Goal: Communication & Community: Answer question/provide support

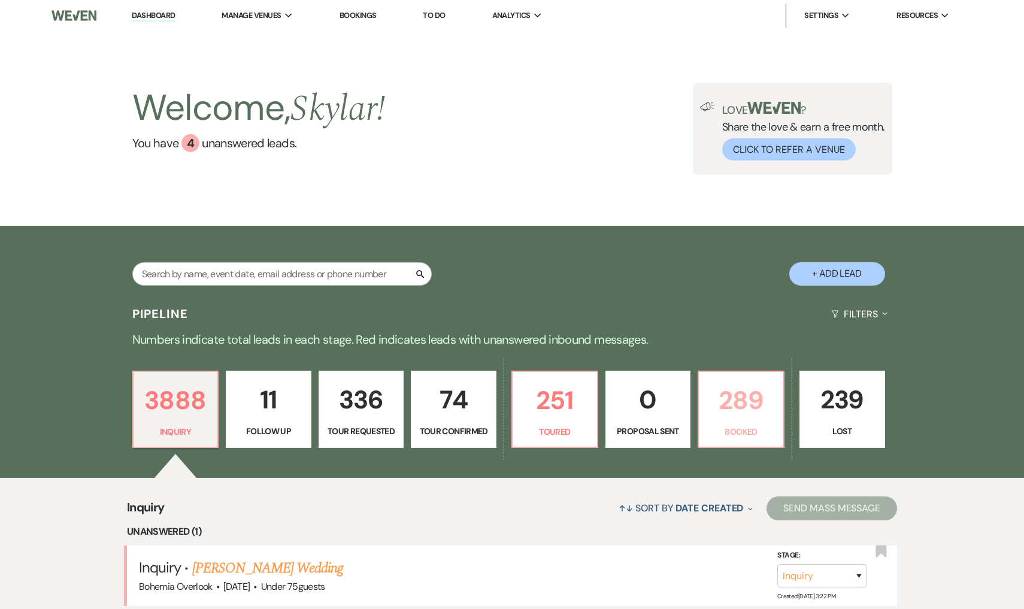
click at [726, 411] on p "289" at bounding box center [741, 400] width 70 height 40
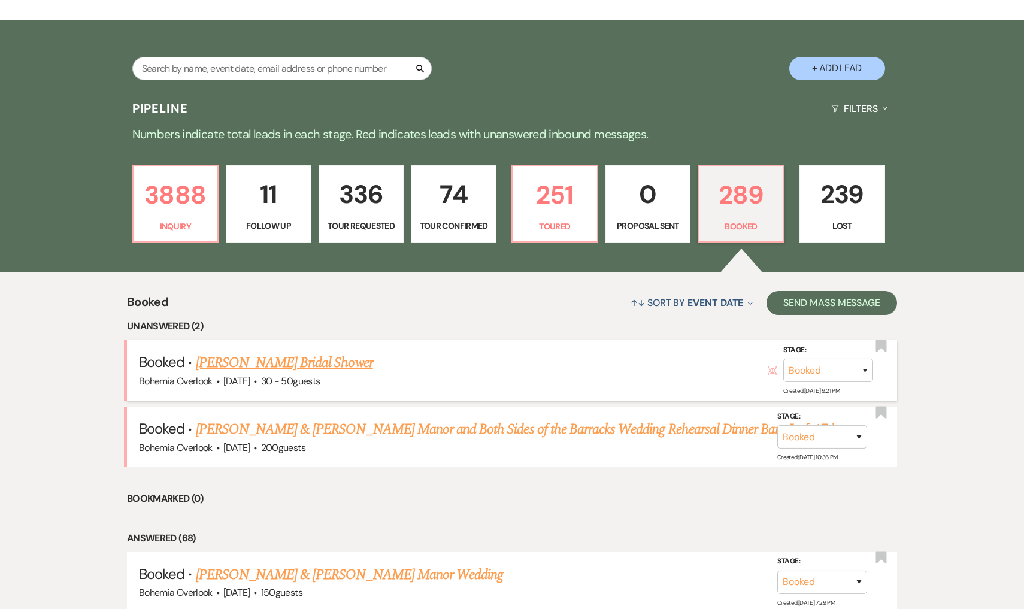
scroll to position [207, 0]
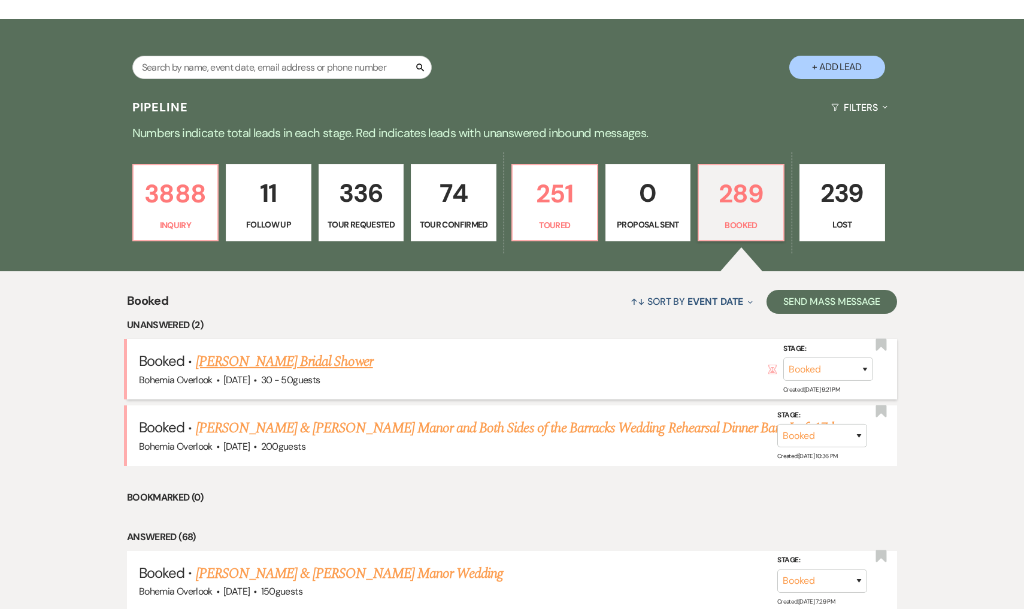
click at [335, 363] on link "[PERSON_NAME] Bridal Shower" at bounding box center [284, 362] width 177 height 22
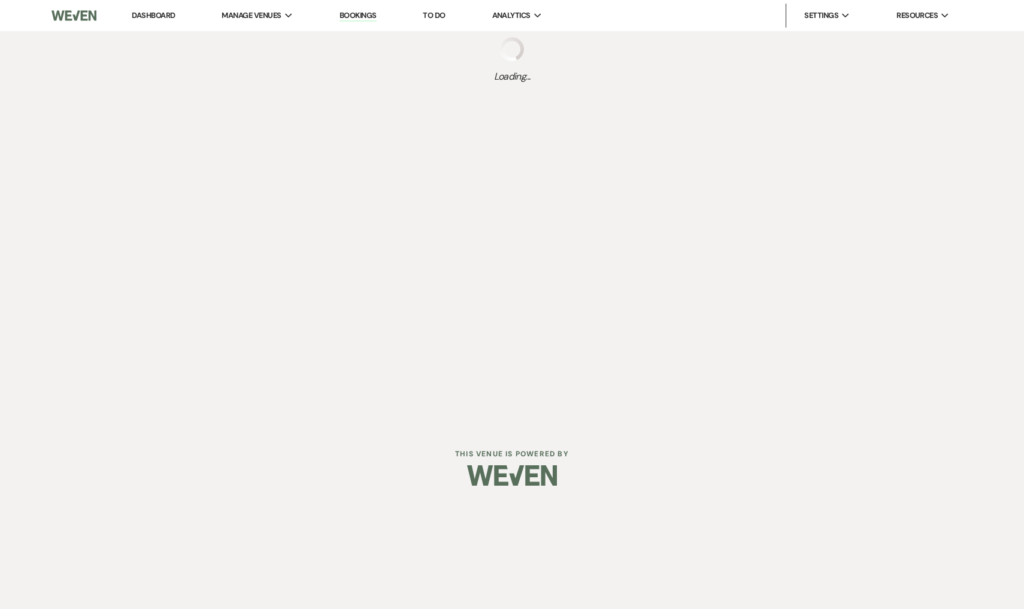
select select "5"
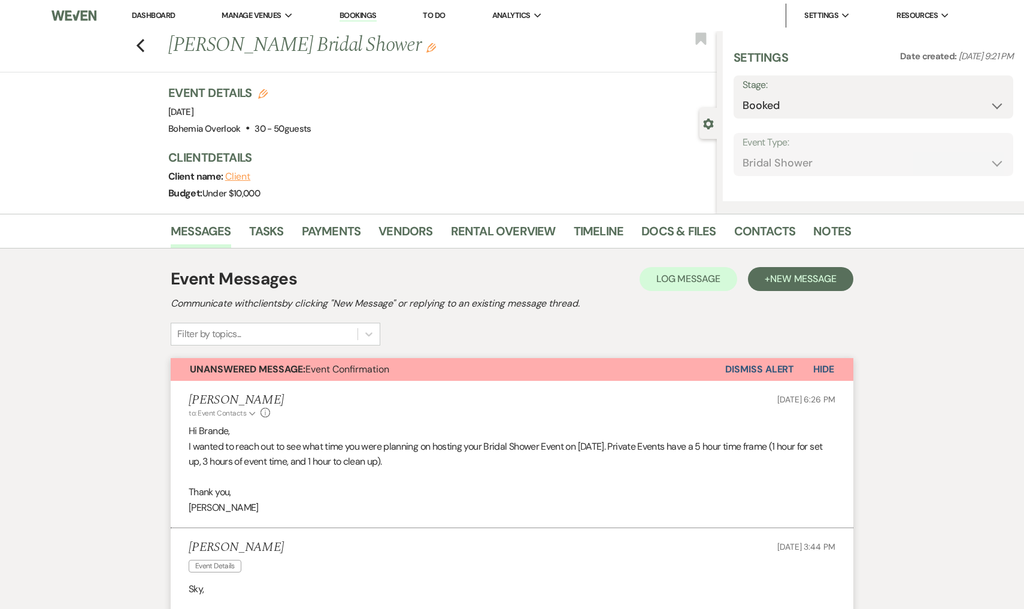
select select "5"
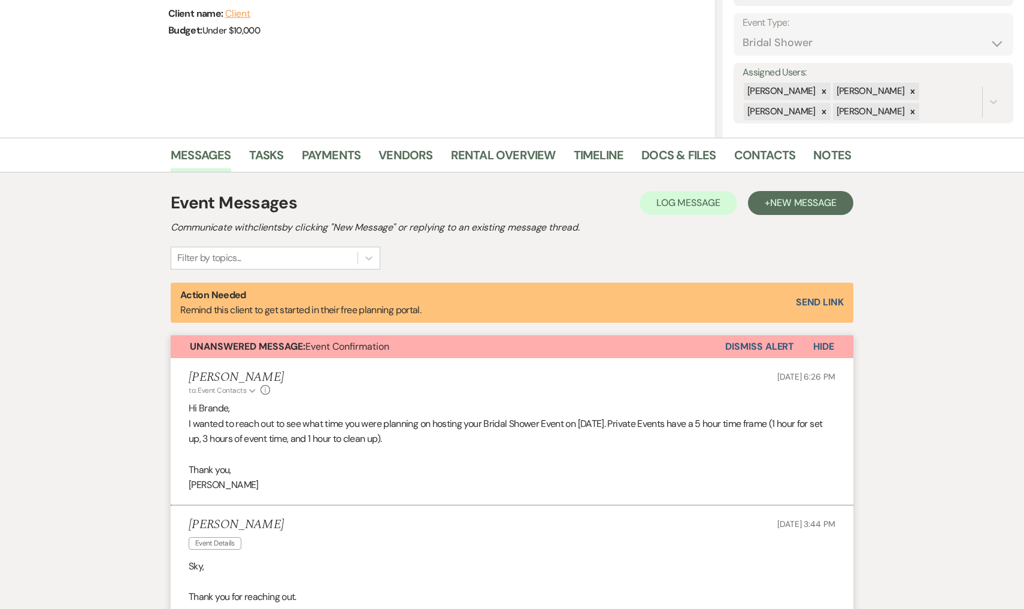
select select "5"
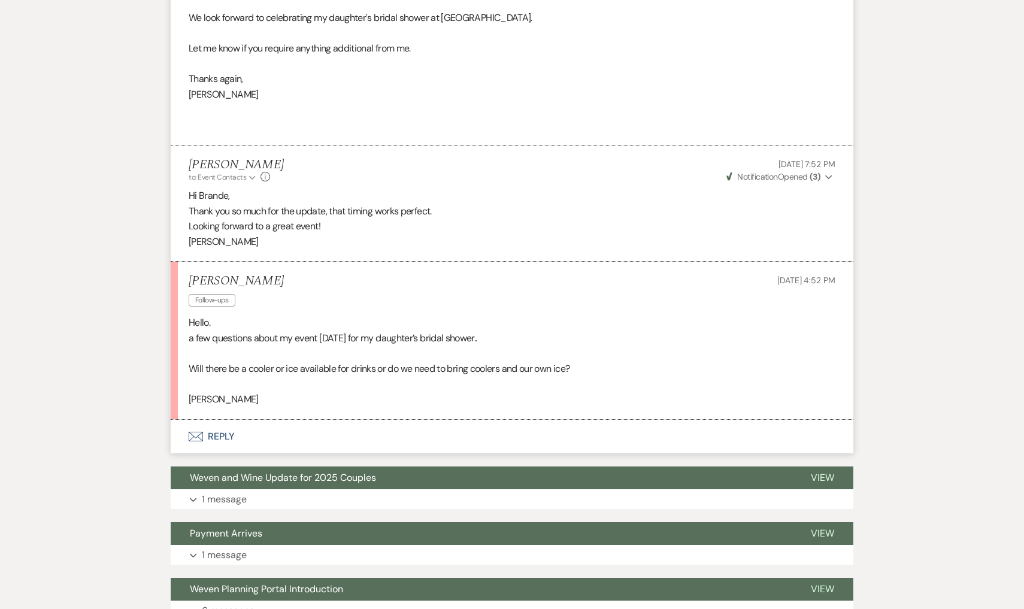
scroll to position [1000, 0]
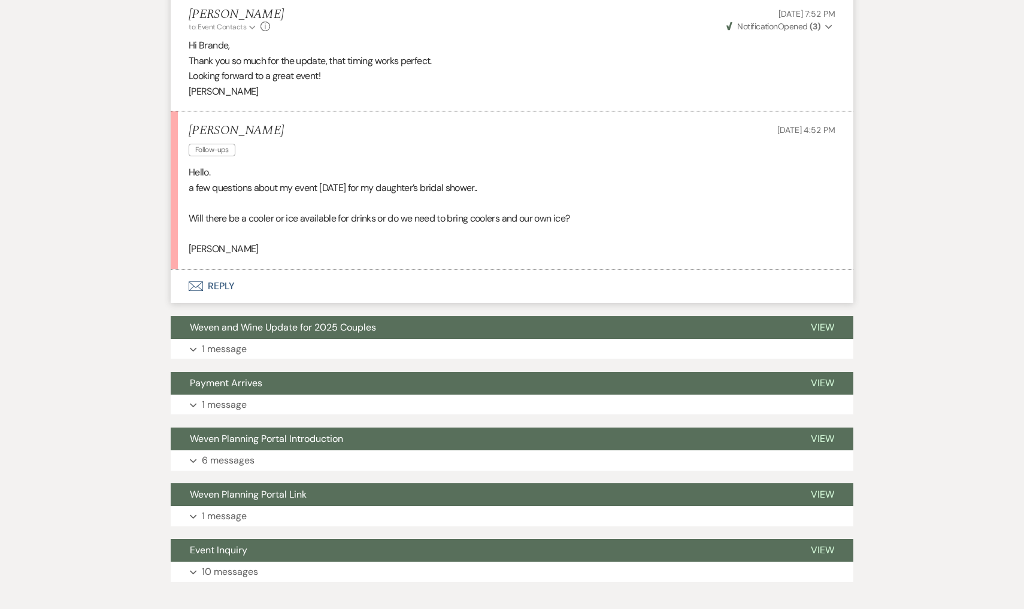
click at [226, 270] on button "Envelope Reply" at bounding box center [512, 286] width 683 height 34
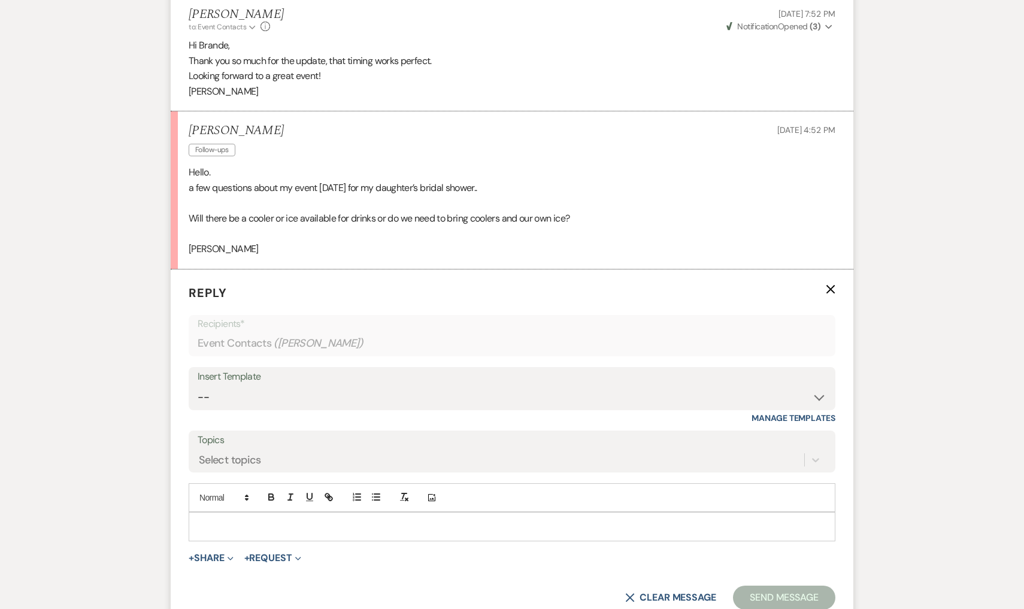
scroll to position [1074, 0]
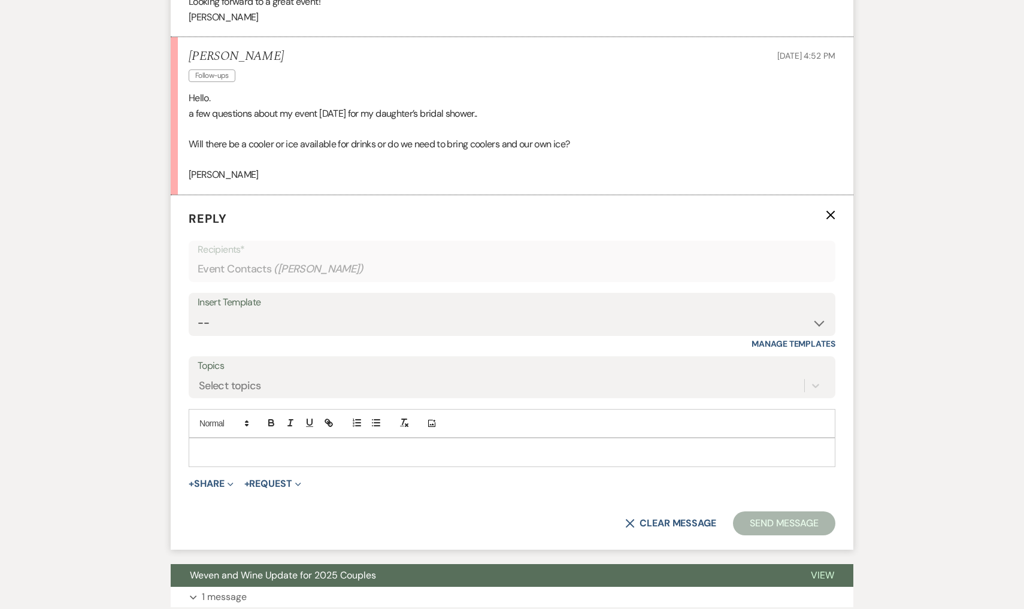
click at [252, 445] on p at bounding box center [511, 451] width 627 height 13
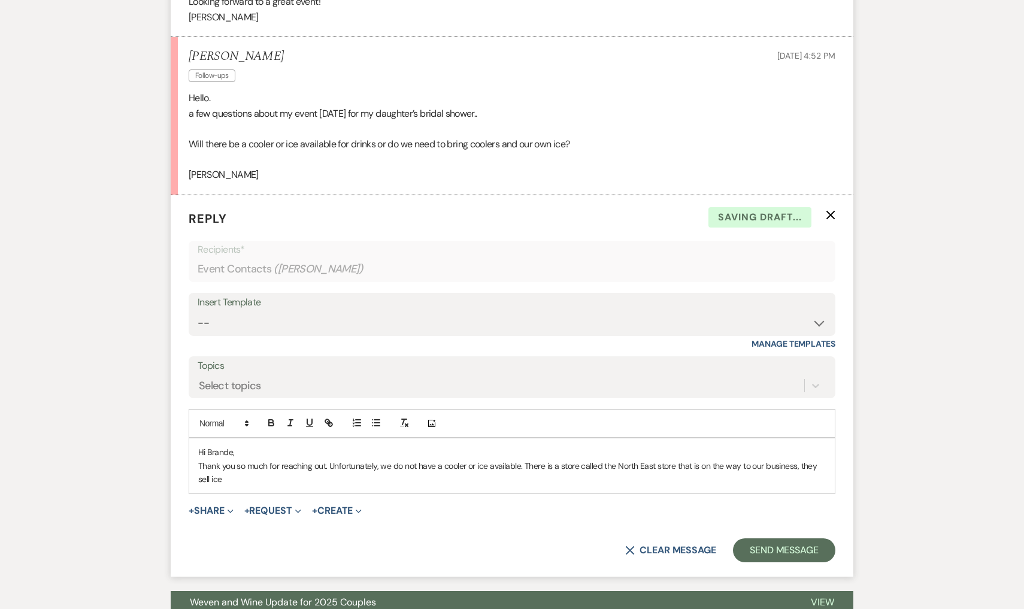
click at [793, 459] on p "Thank you so much for reaching out. Unfortunately, we do not have a cooler or i…" at bounding box center [511, 472] width 627 height 27
click at [323, 463] on p "Thank you so much for reaching out. Unfortunately, we do not have a cooler or i…" at bounding box center [511, 472] width 627 height 27
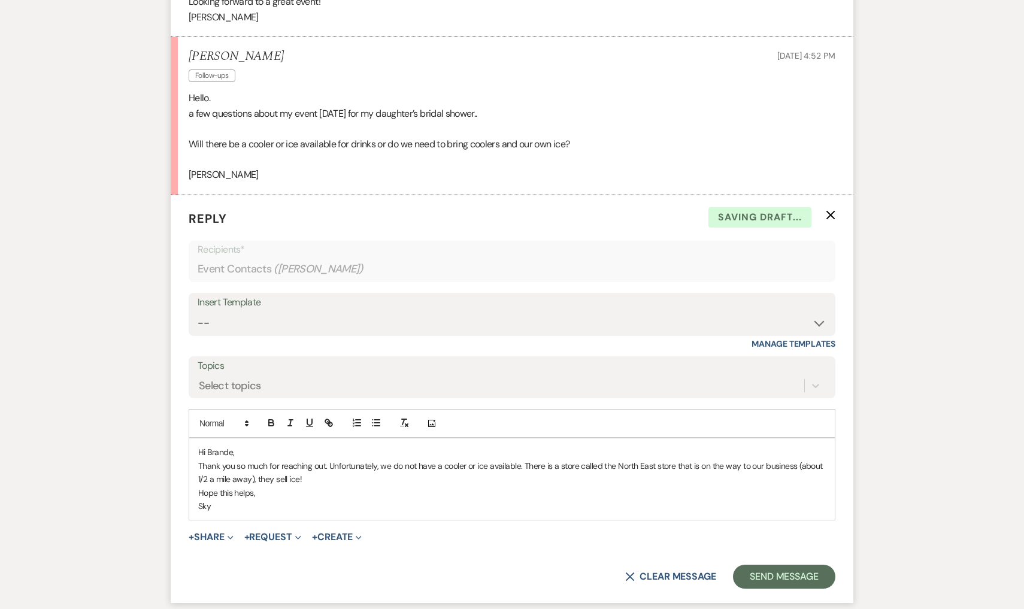
click at [797, 572] on form "Reply X Saving draft... Recipients* Event Contacts ( [PERSON_NAME] ) Insert Tem…" at bounding box center [512, 399] width 683 height 408
click at [790, 565] on button "Send Message" at bounding box center [784, 577] width 102 height 24
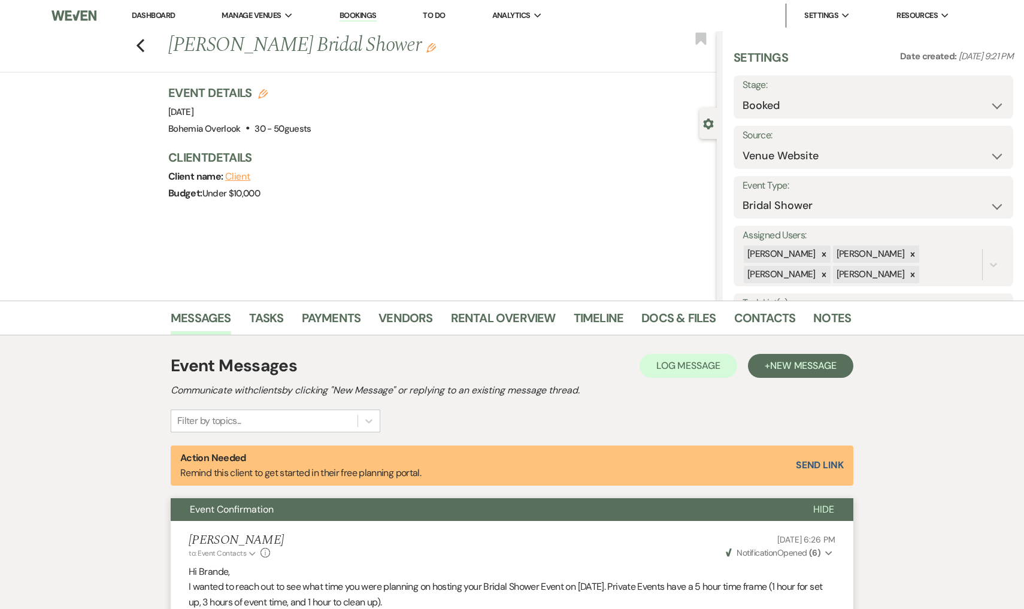
scroll to position [0, 0]
click at [145, 37] on div "Previous [PERSON_NAME] Bridal Shower Edit Bookmark" at bounding box center [355, 51] width 723 height 41
click at [144, 39] on icon "Previous" at bounding box center [140, 45] width 9 height 14
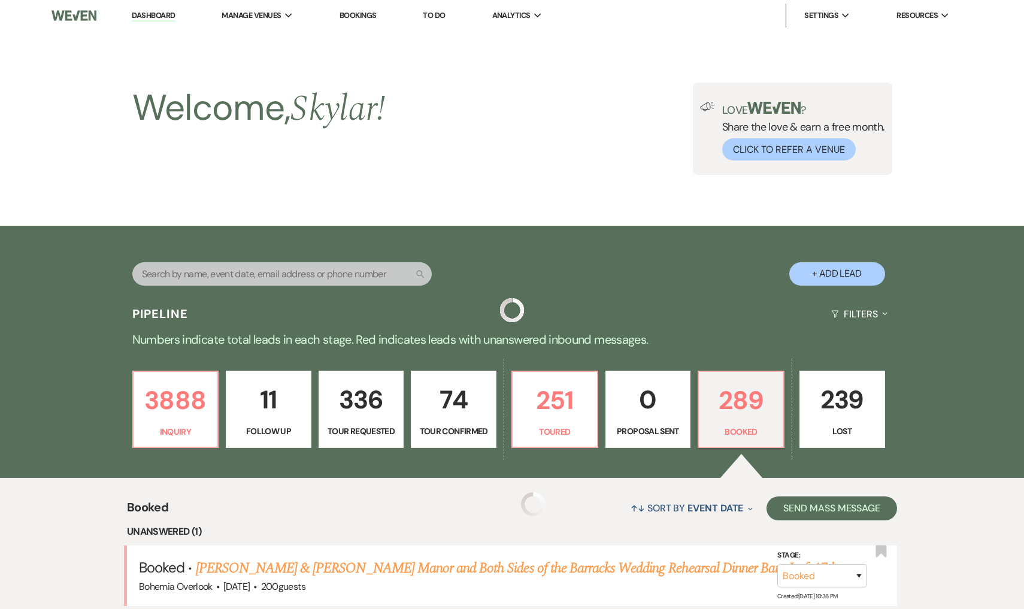
scroll to position [207, 0]
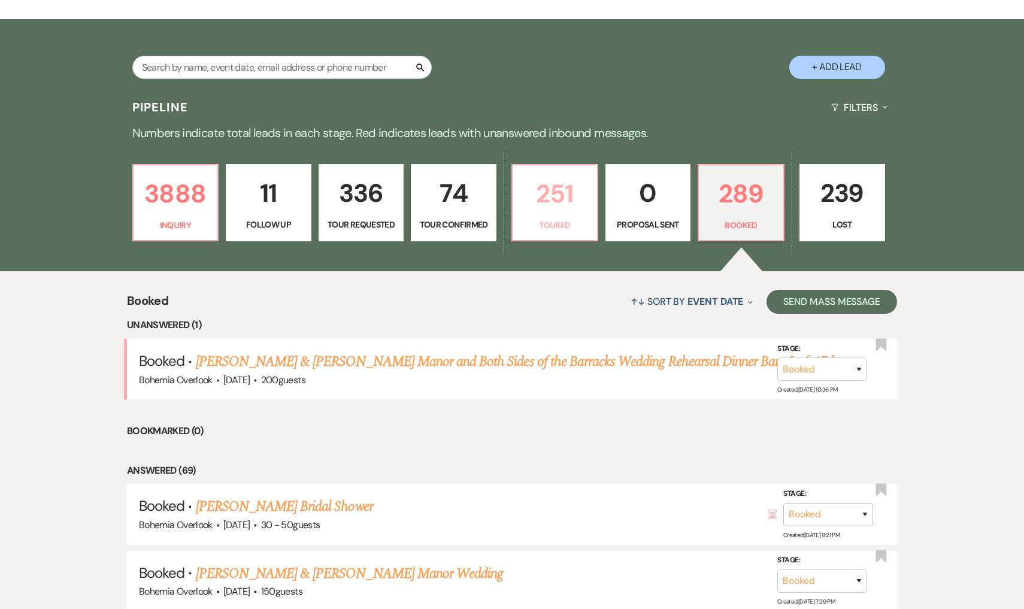
click at [571, 199] on p "251" at bounding box center [555, 194] width 70 height 40
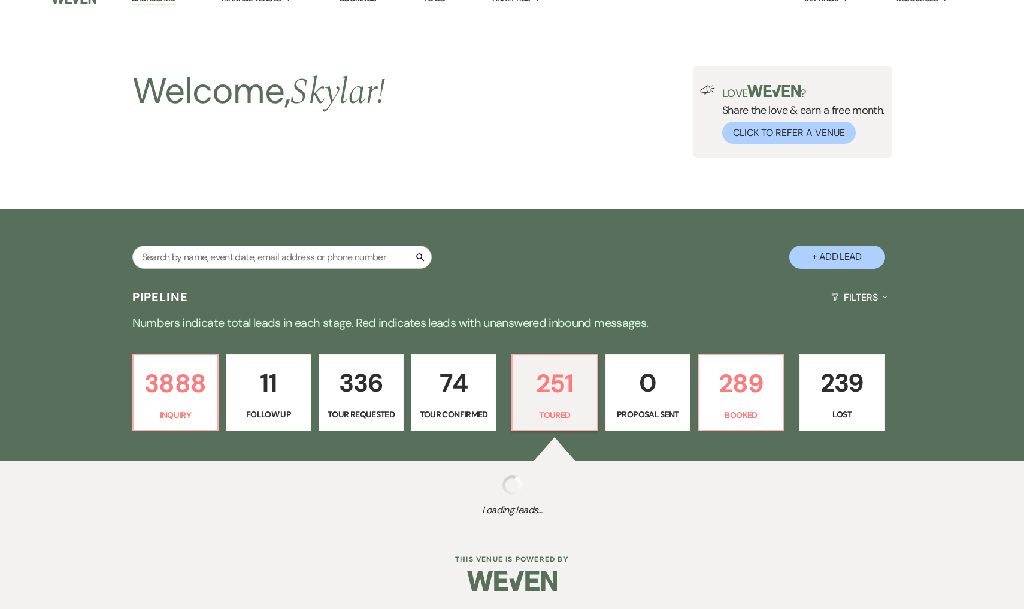
scroll to position [16, 0]
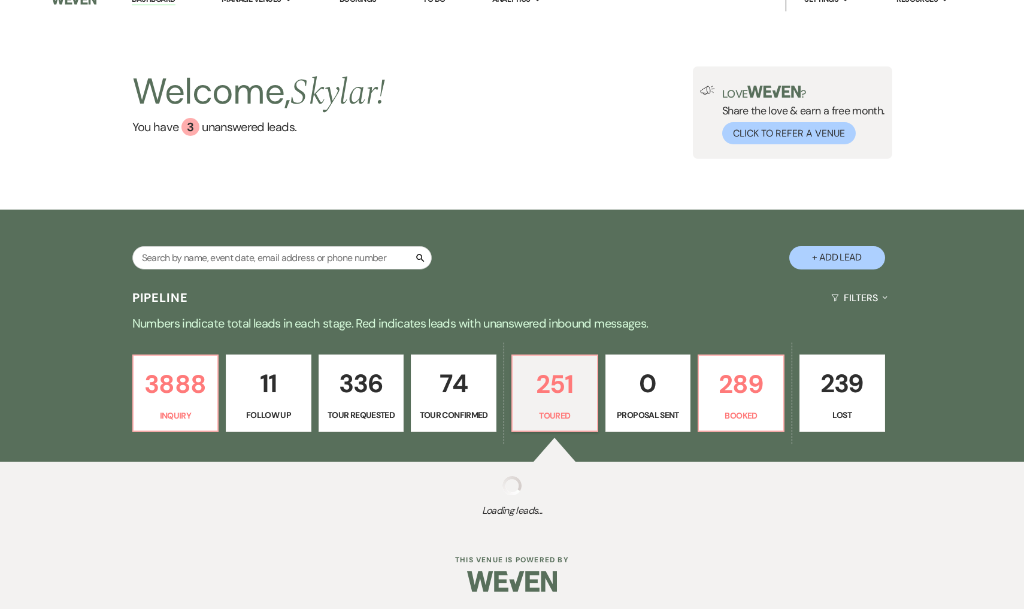
select select "5"
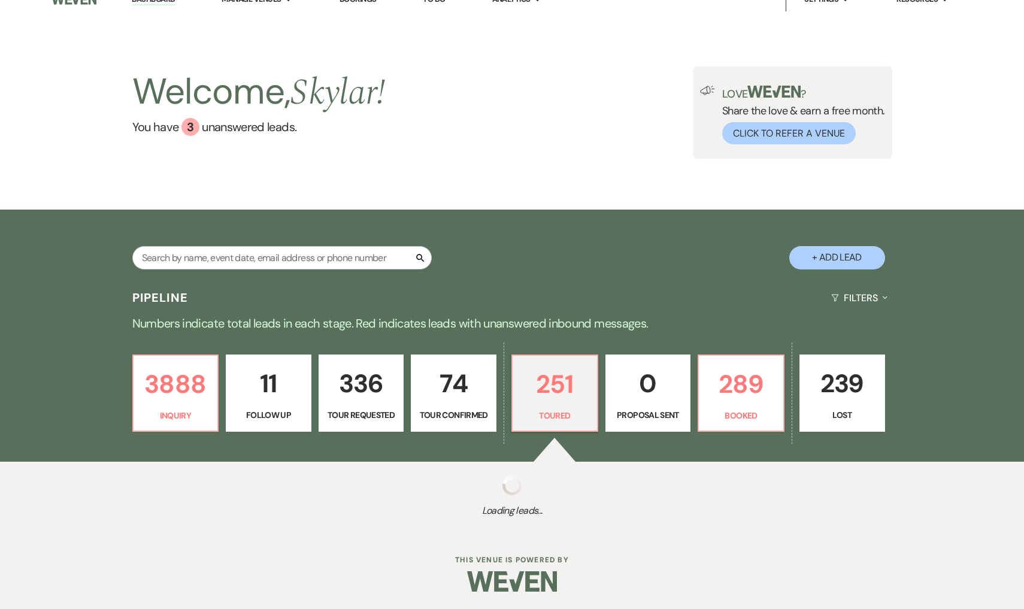
select select "5"
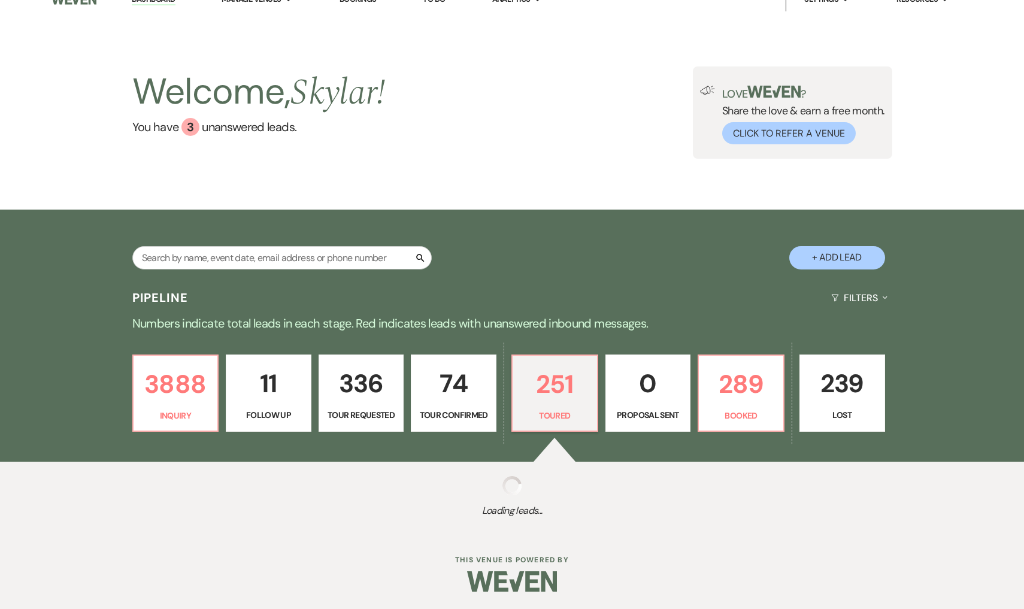
select select "5"
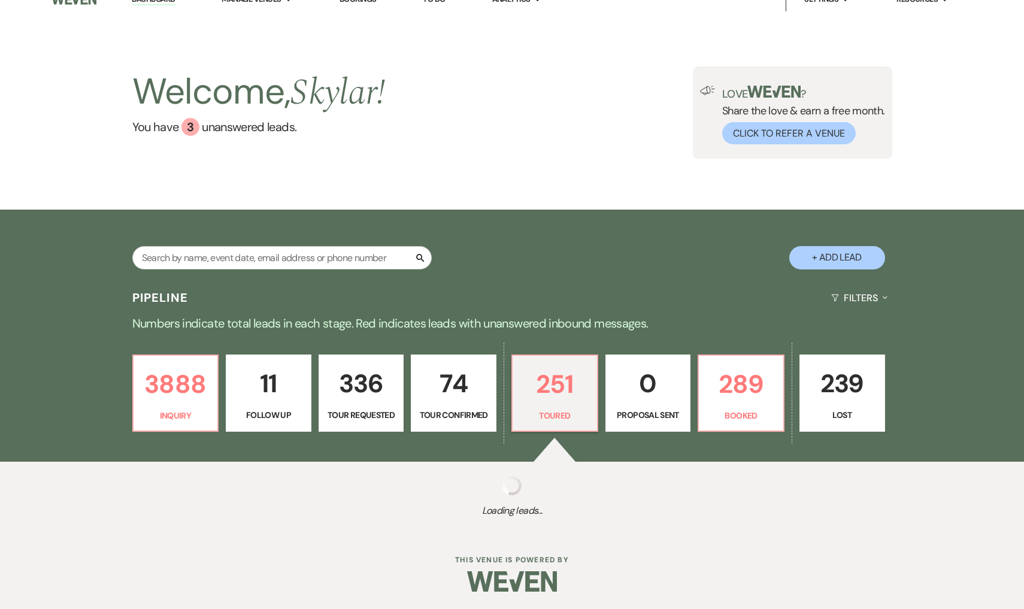
select select "5"
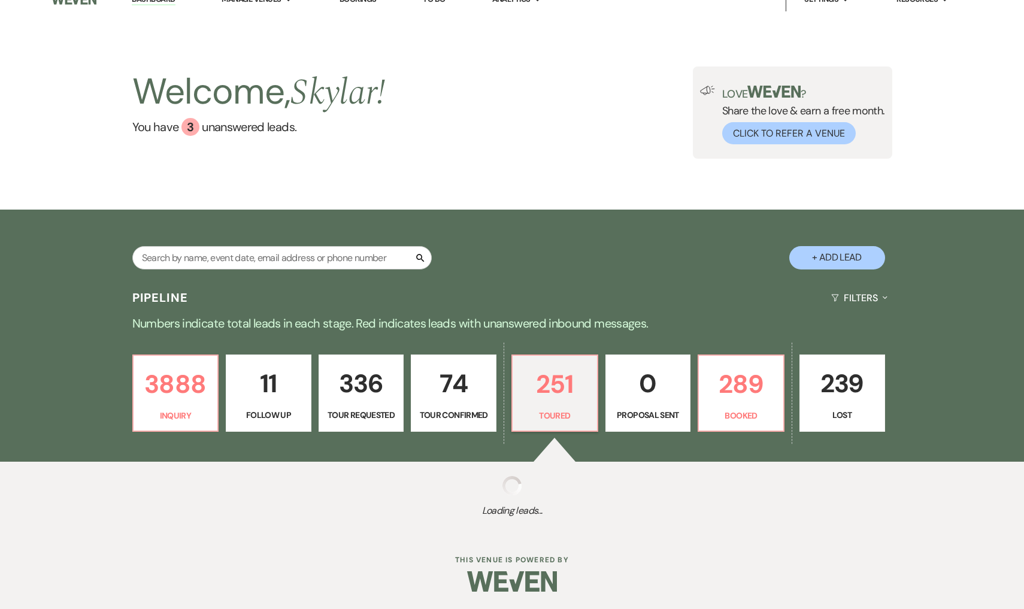
select select "5"
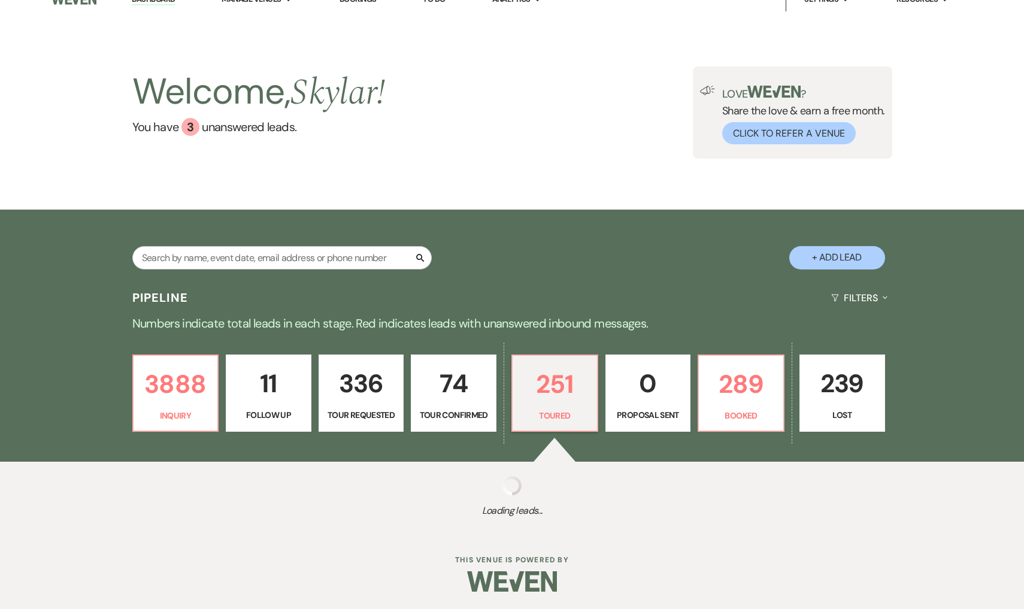
select select "5"
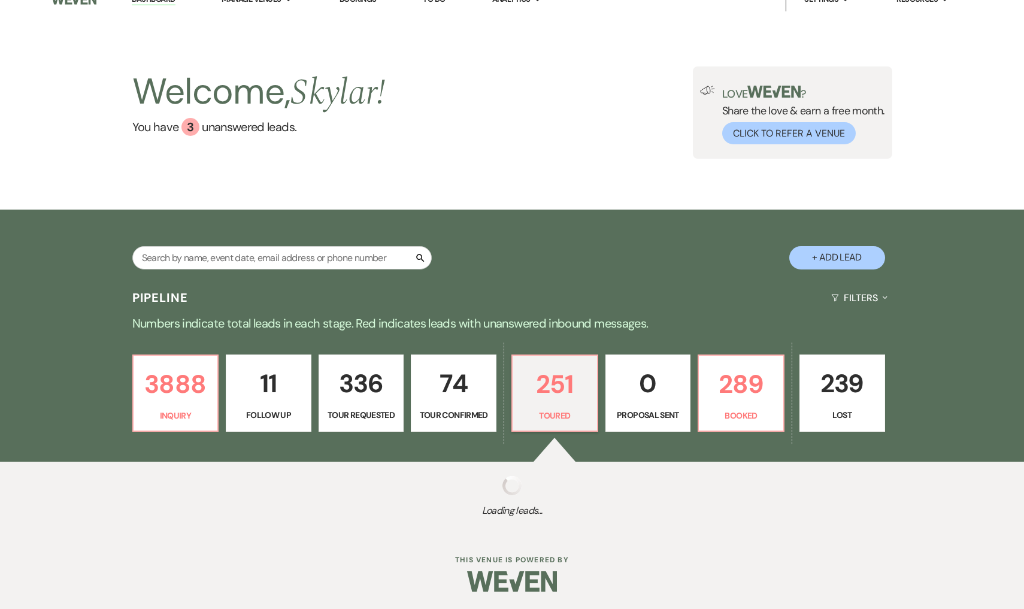
select select "5"
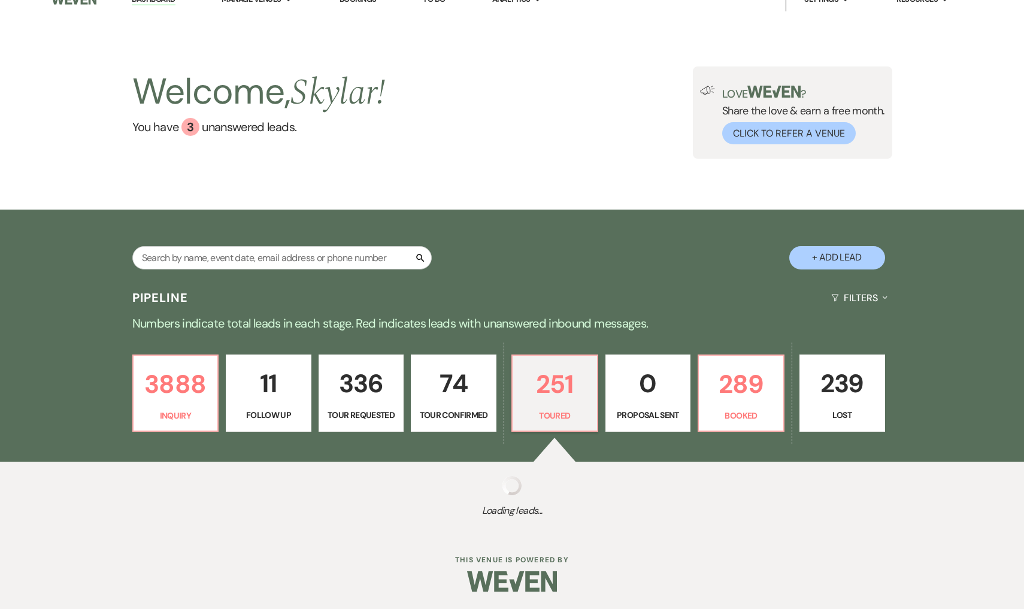
select select "5"
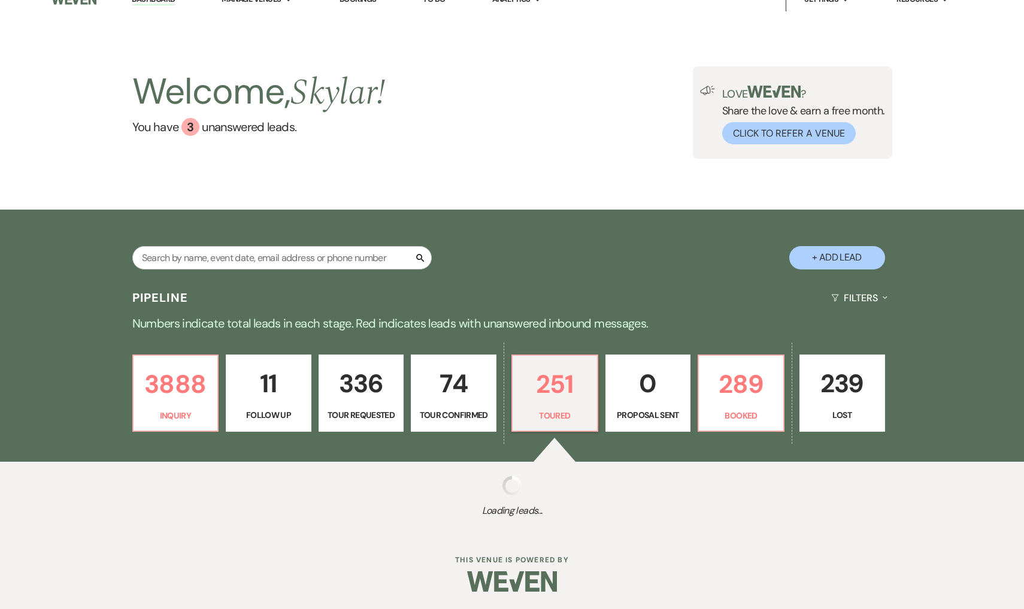
select select "5"
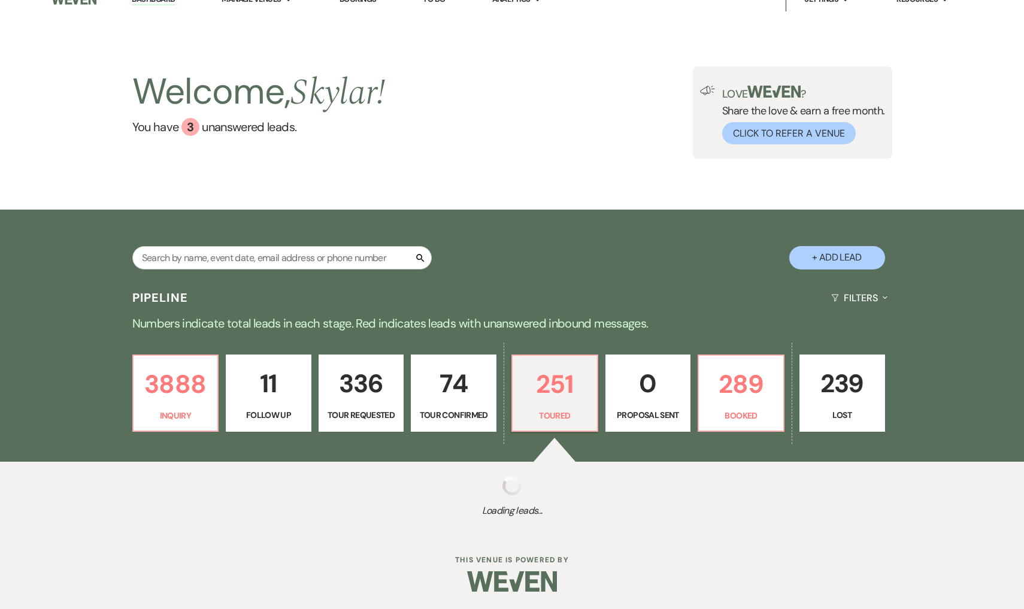
select select "5"
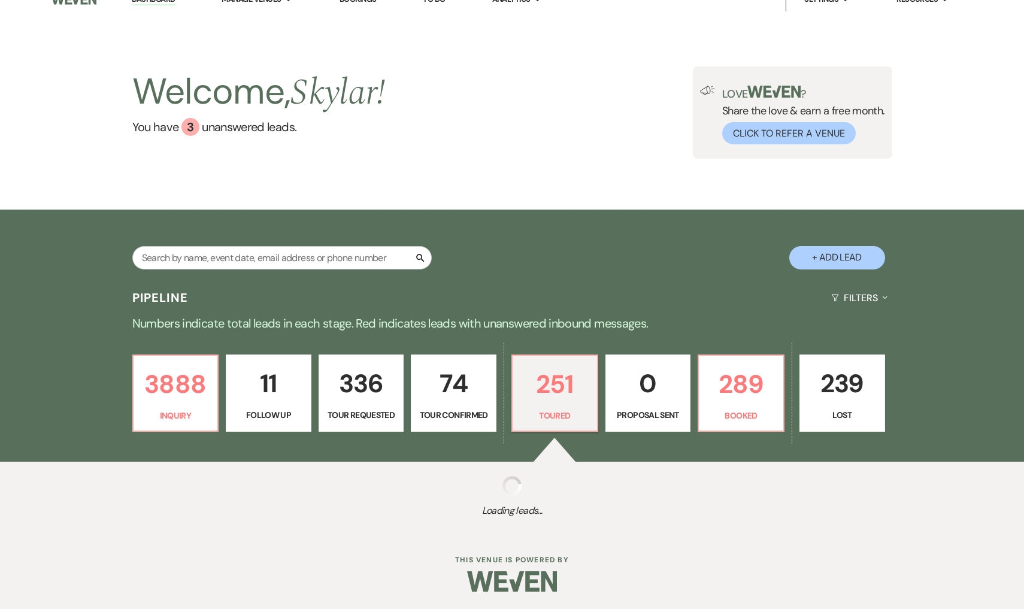
select select "5"
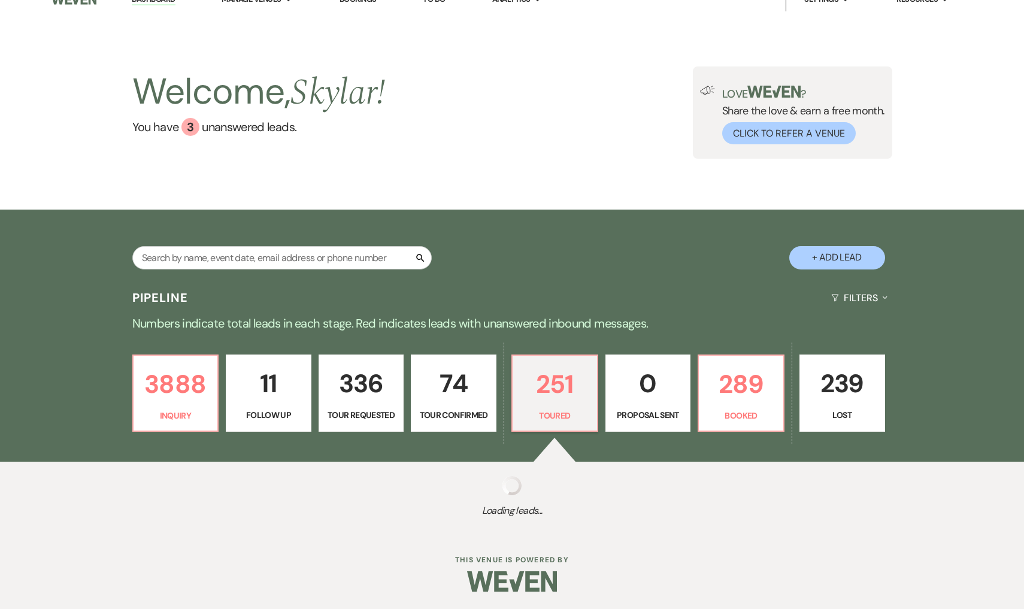
select select "5"
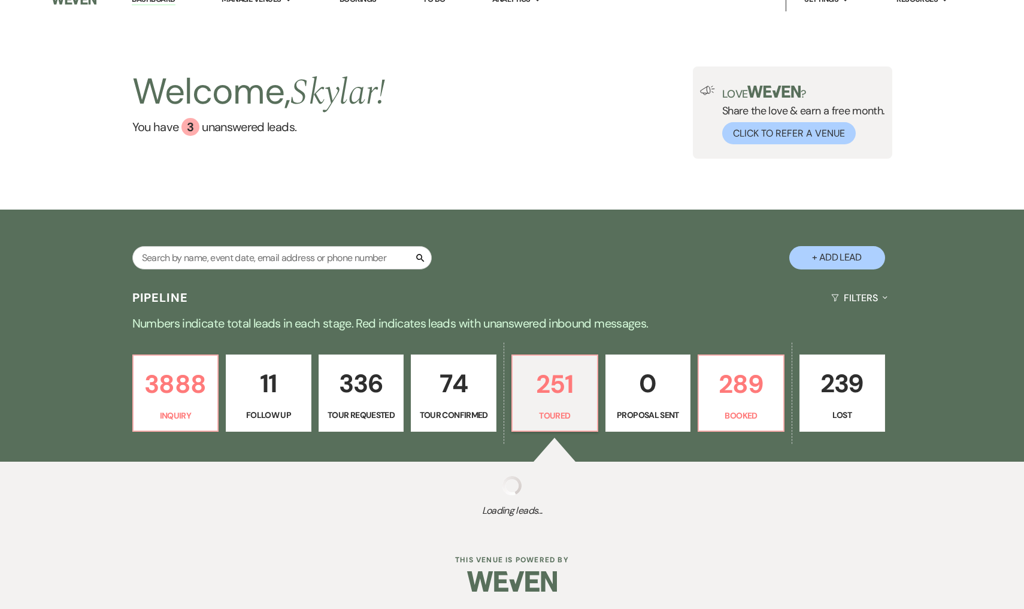
select select "5"
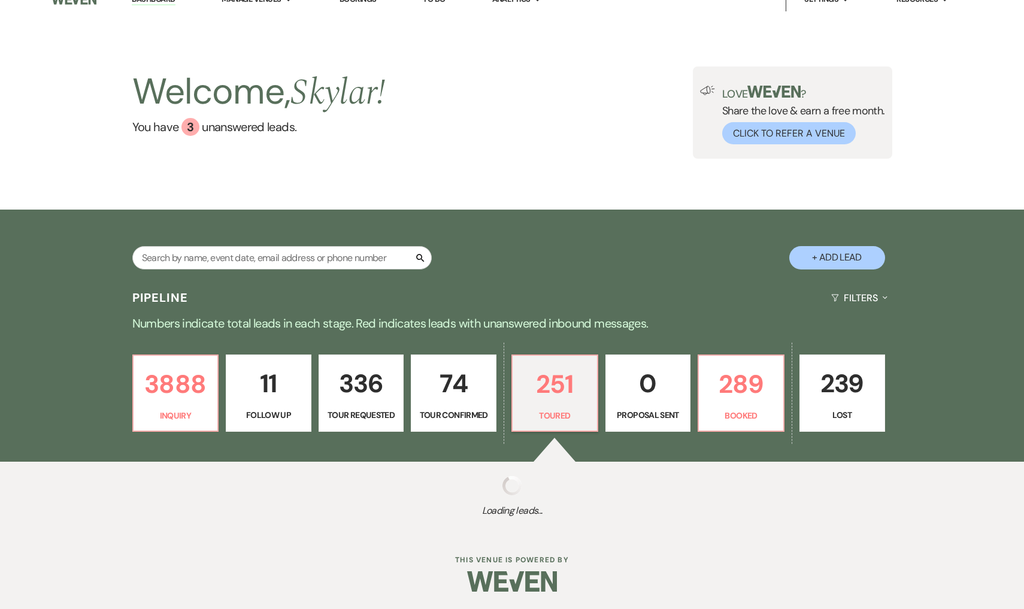
select select "5"
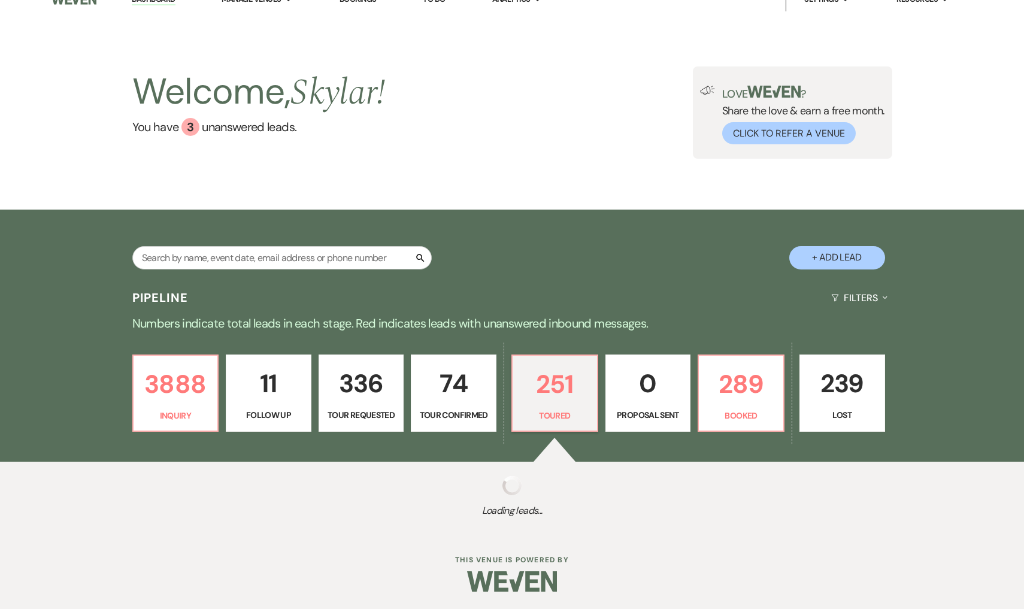
select select "5"
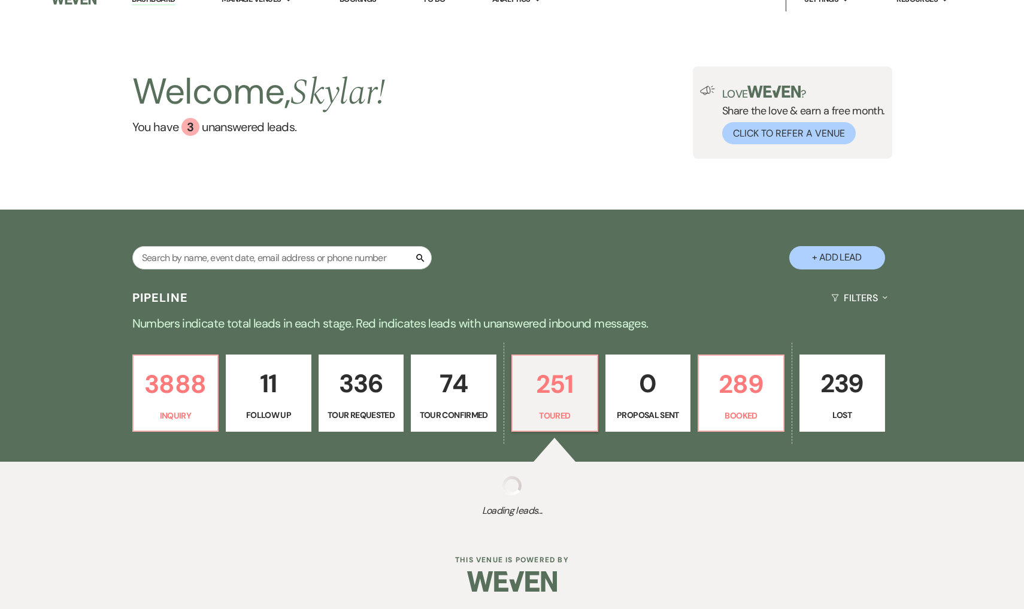
select select "5"
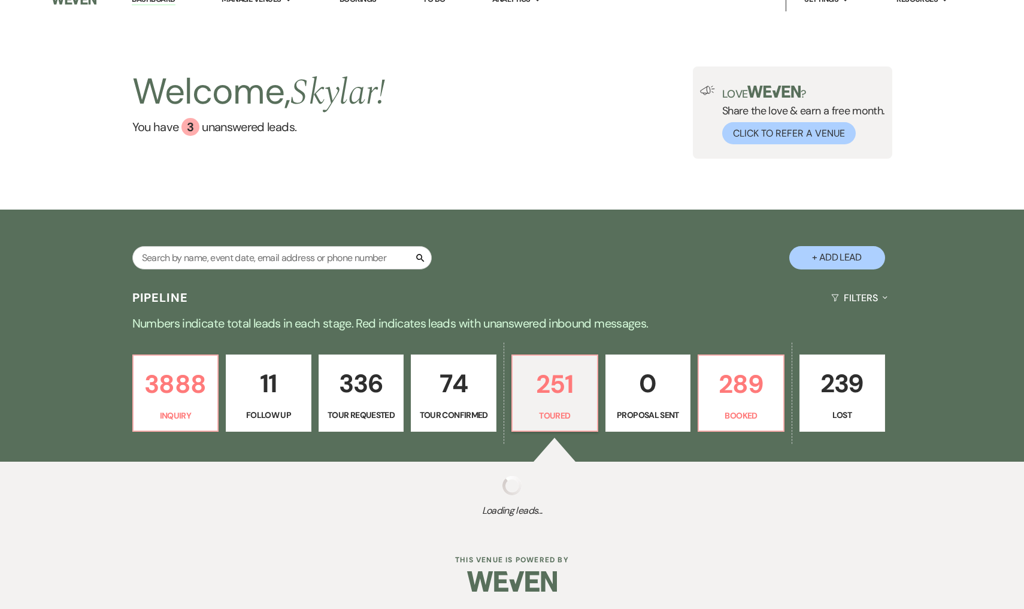
select select "5"
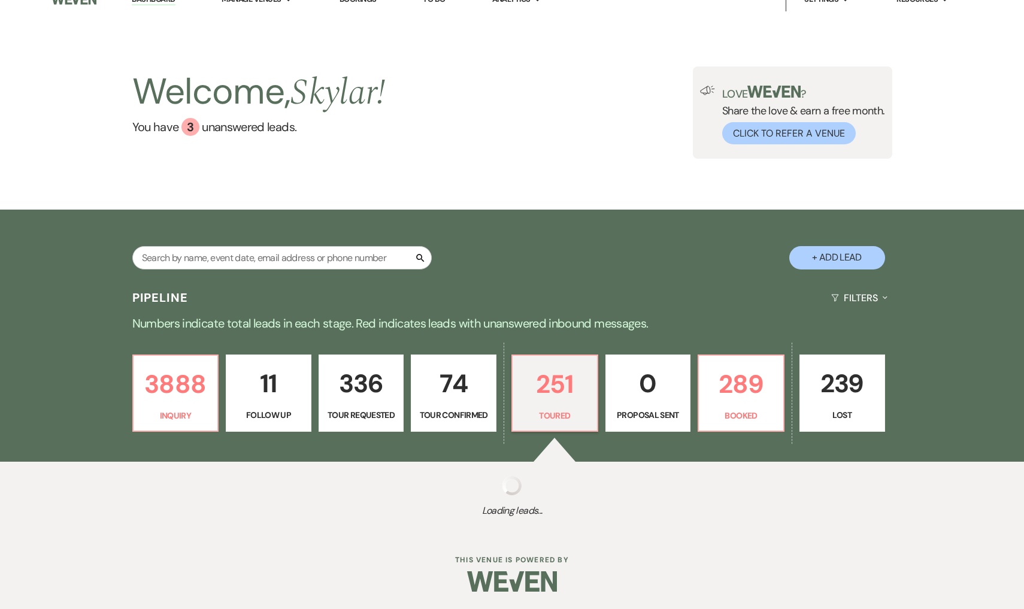
select select "5"
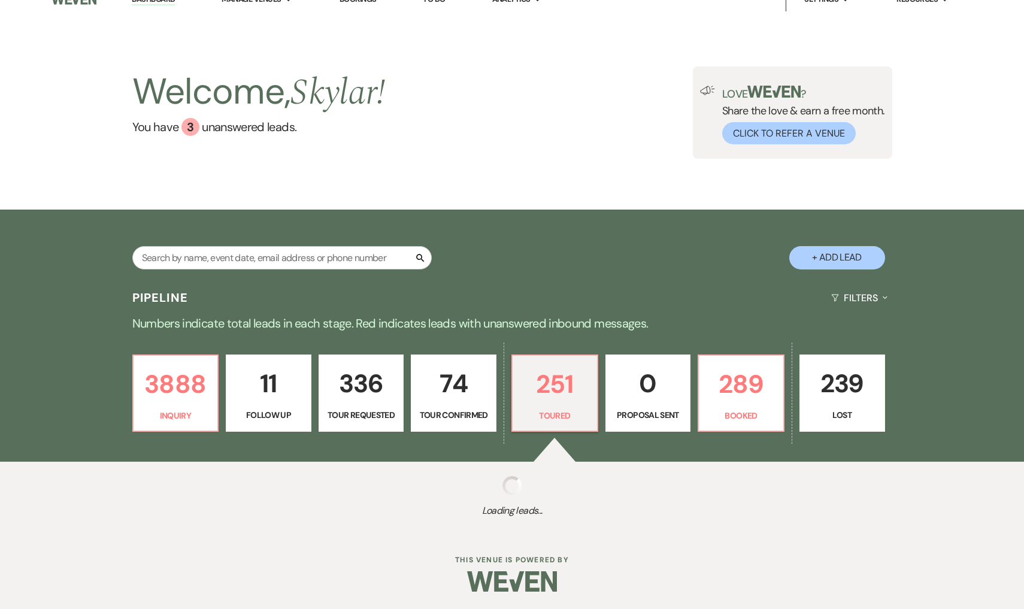
select select "5"
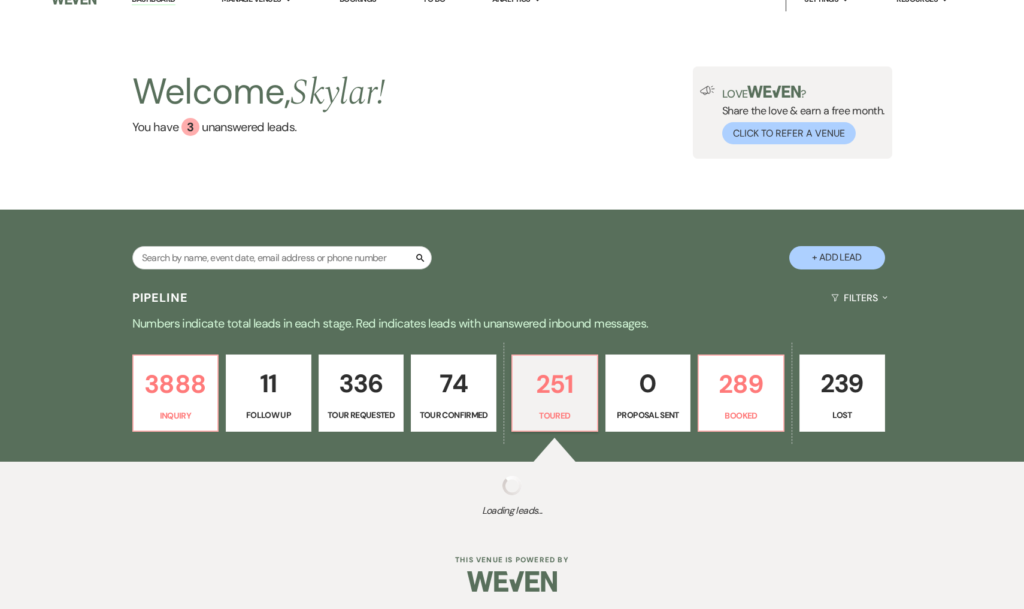
select select "5"
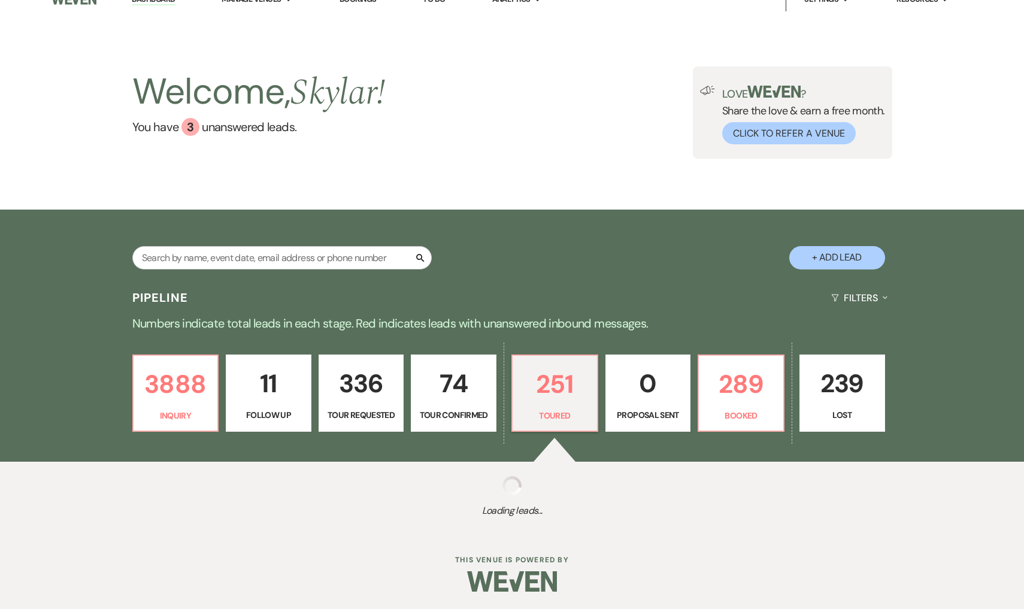
select select "5"
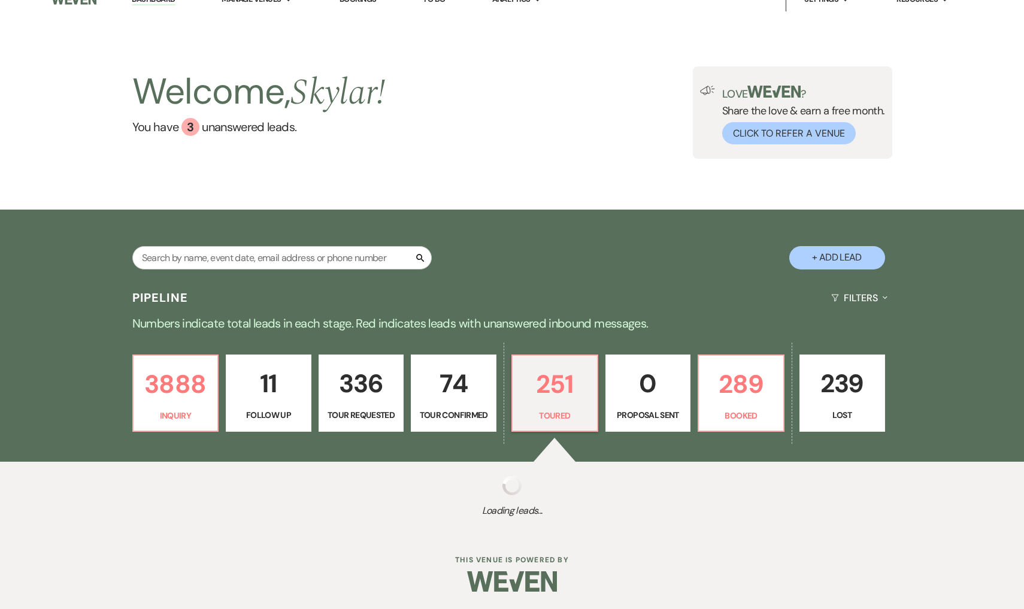
select select "5"
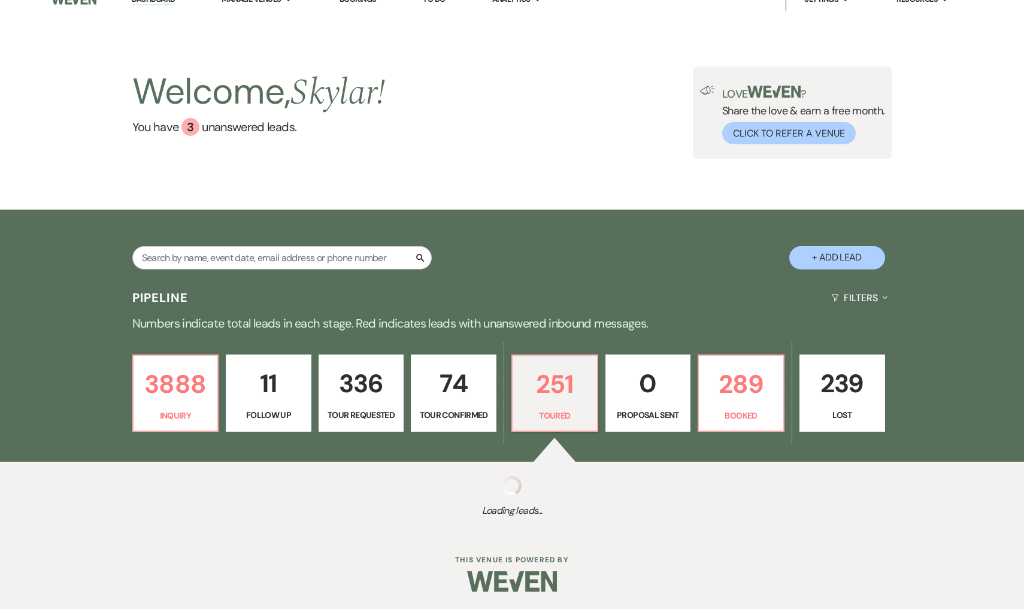
select select "5"
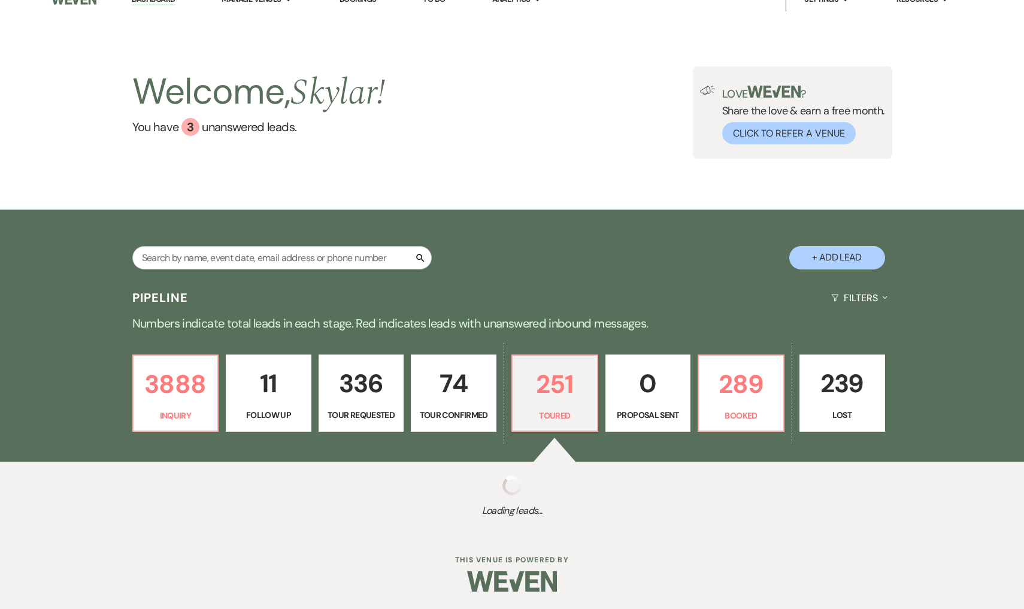
select select "5"
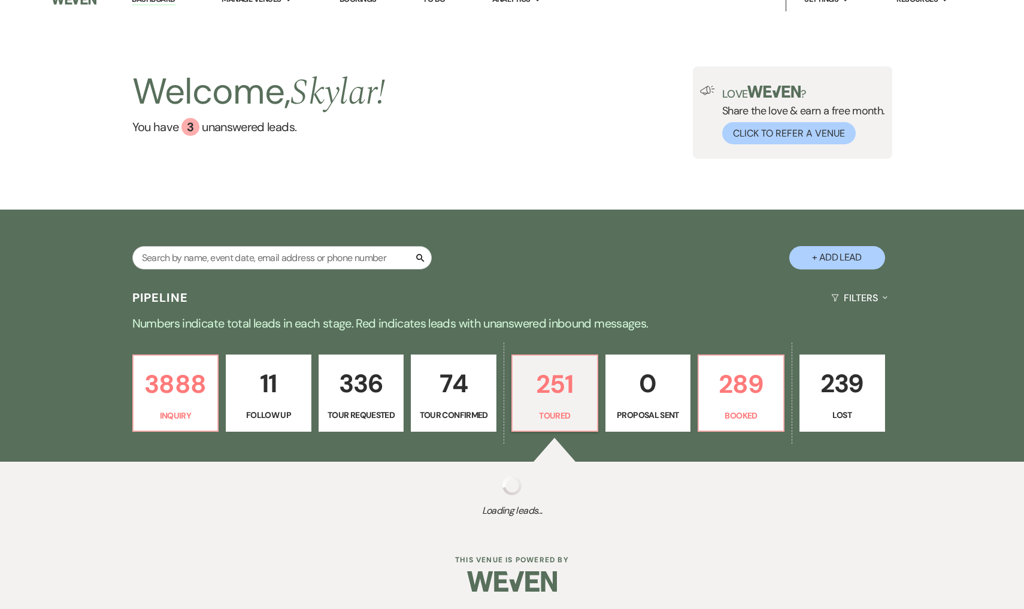
select select "5"
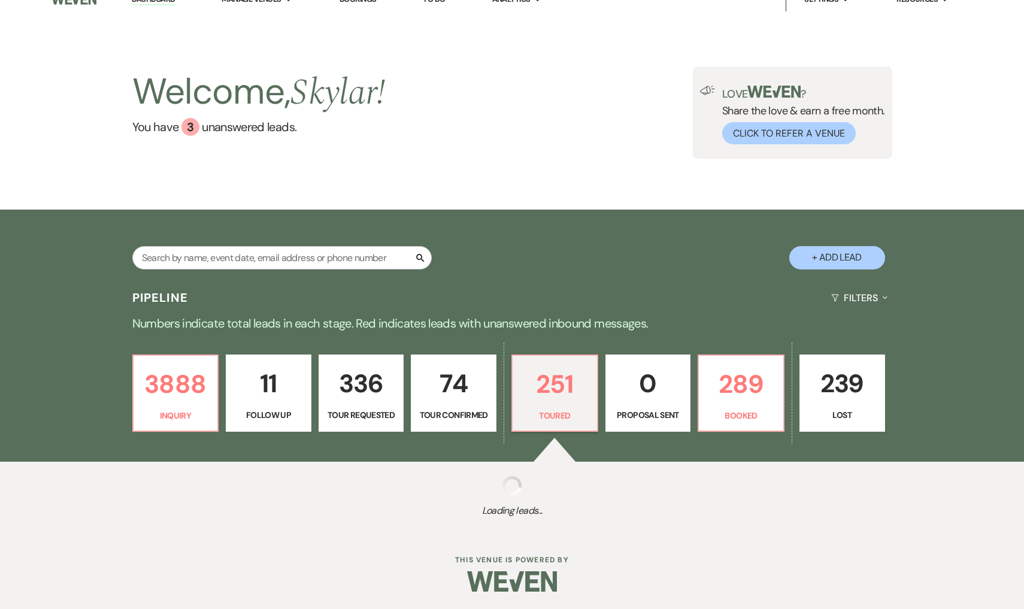
select select "5"
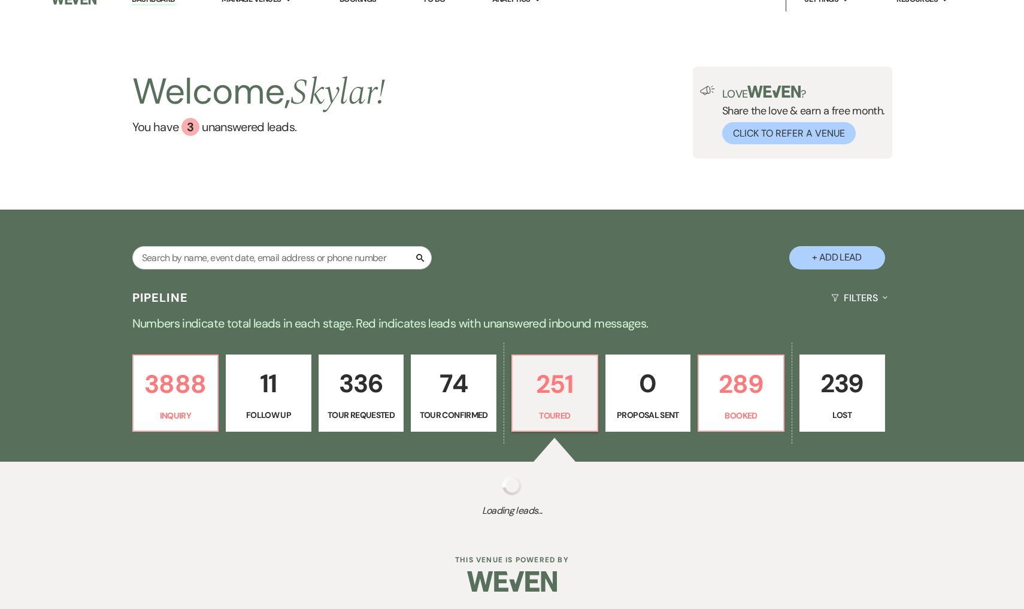
select select "5"
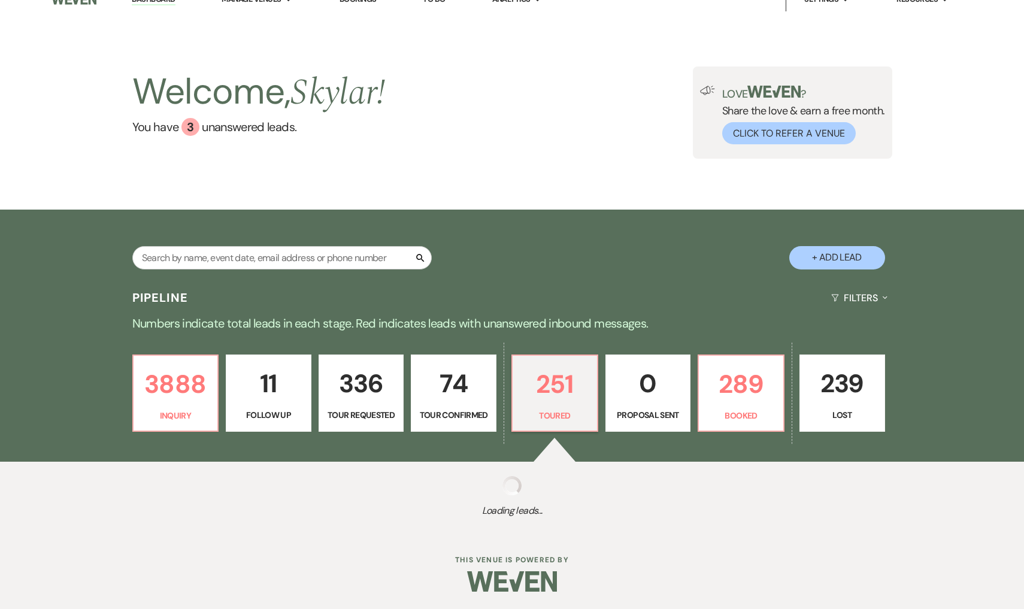
select select "5"
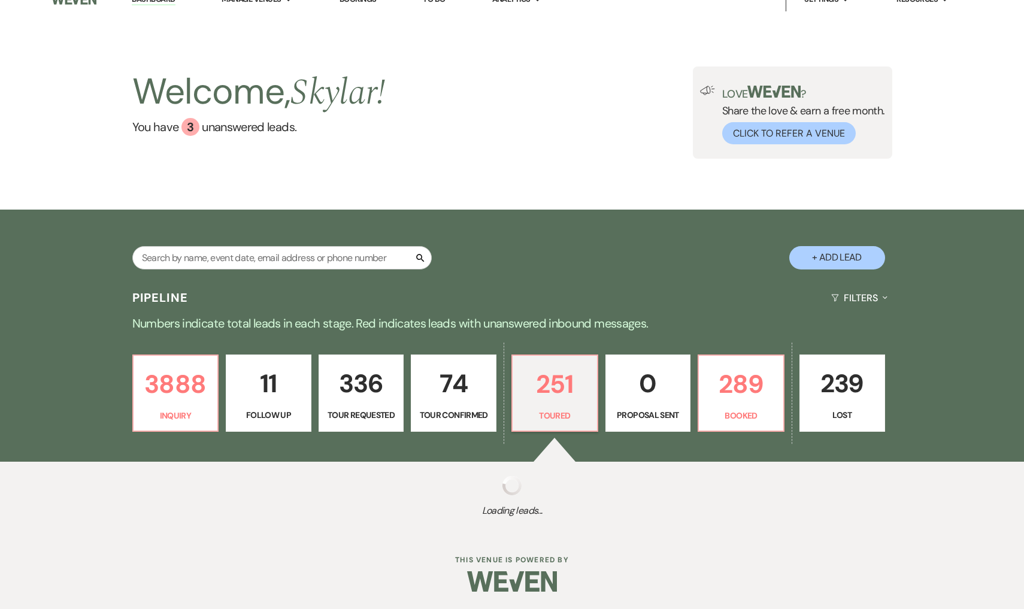
select select "5"
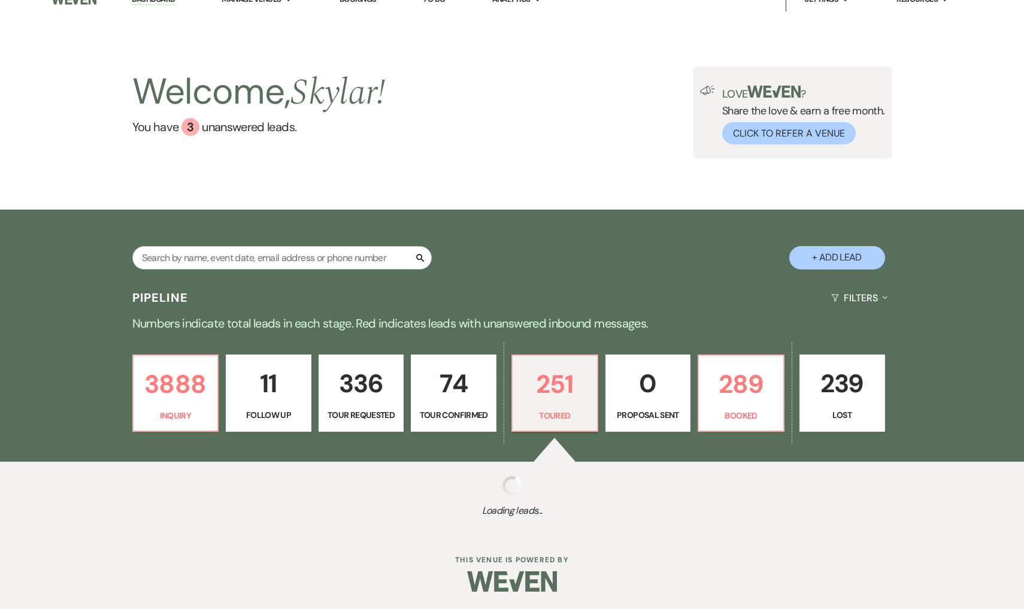
select select "5"
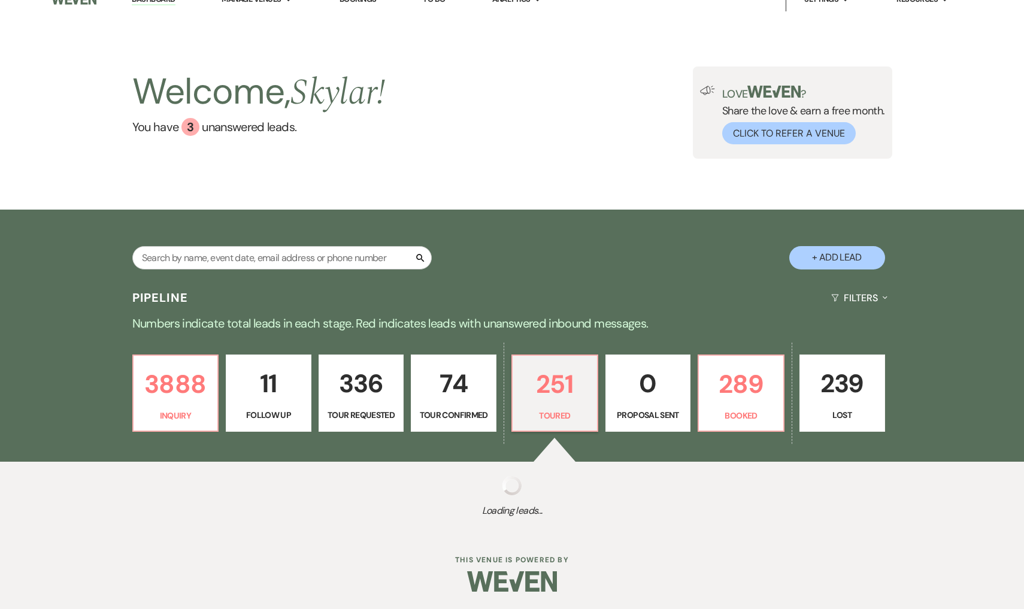
select select "5"
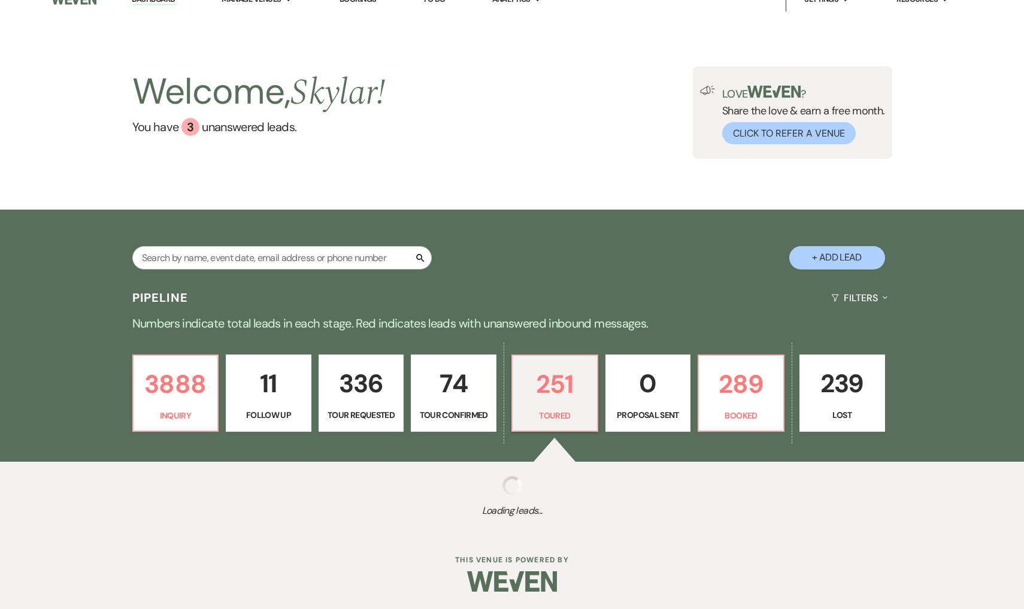
select select "5"
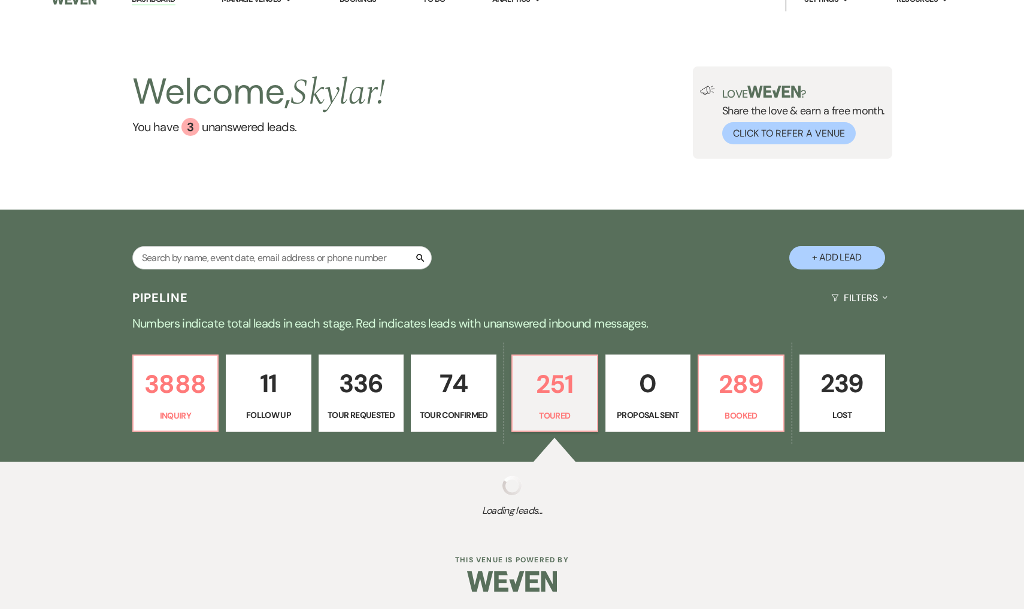
select select "5"
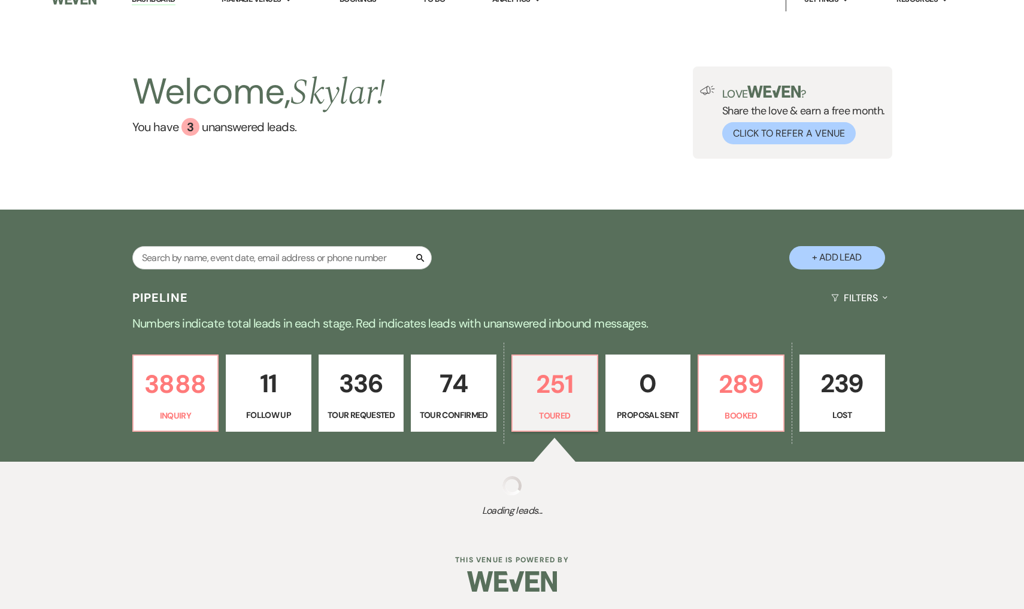
select select "5"
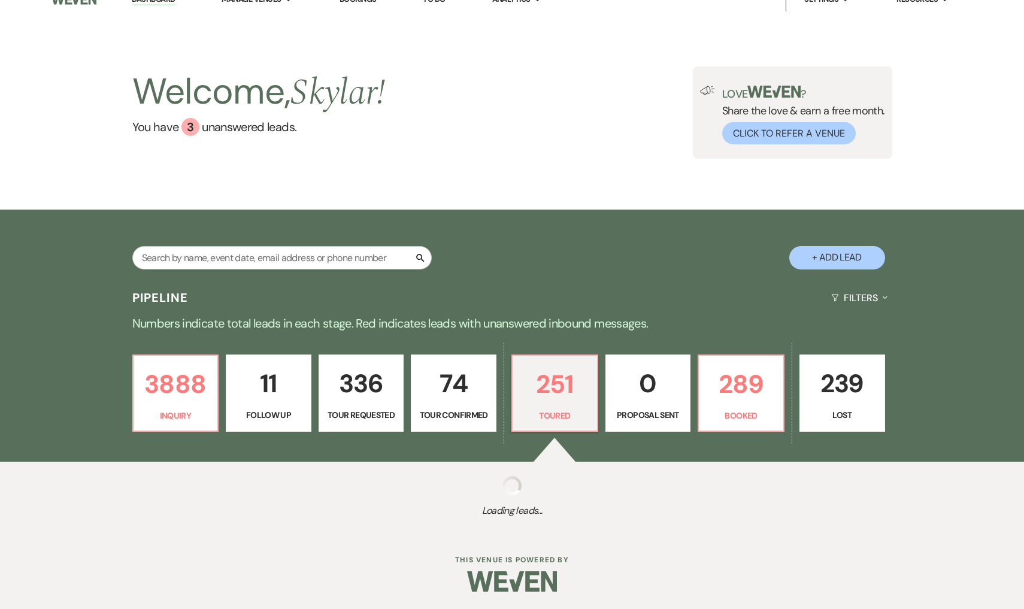
select select "5"
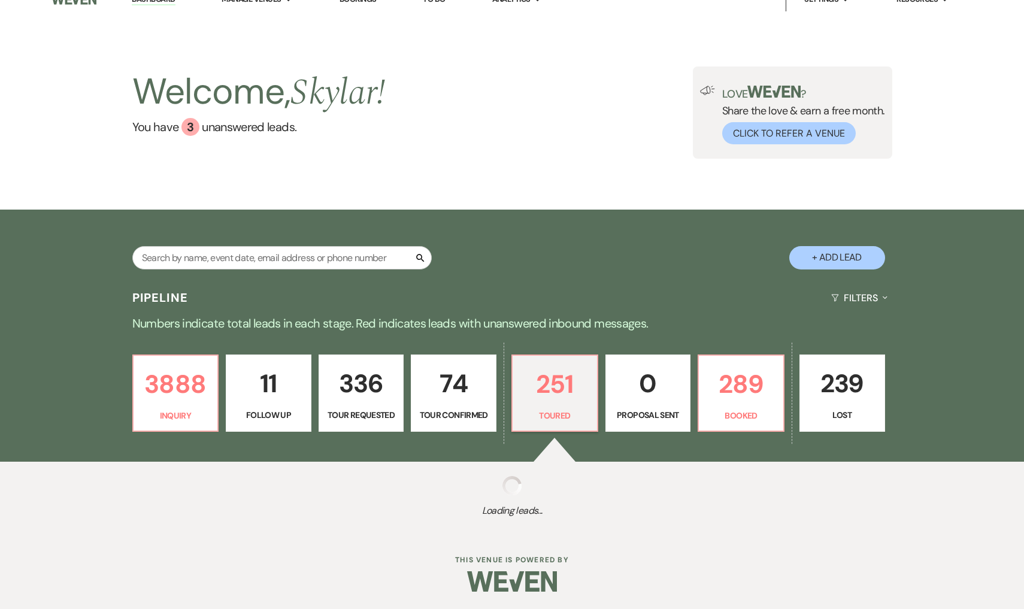
select select "5"
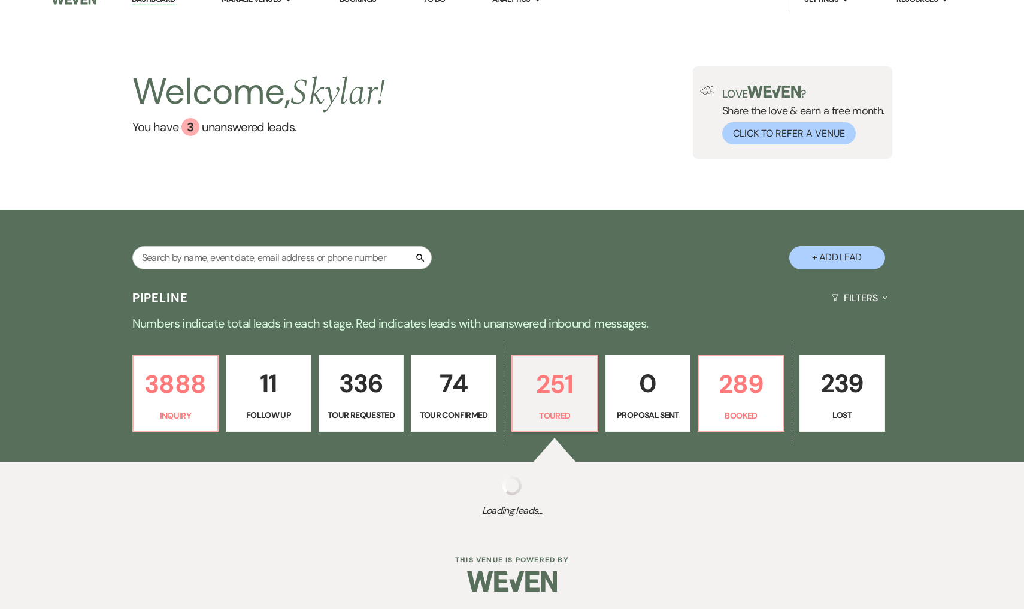
select select "5"
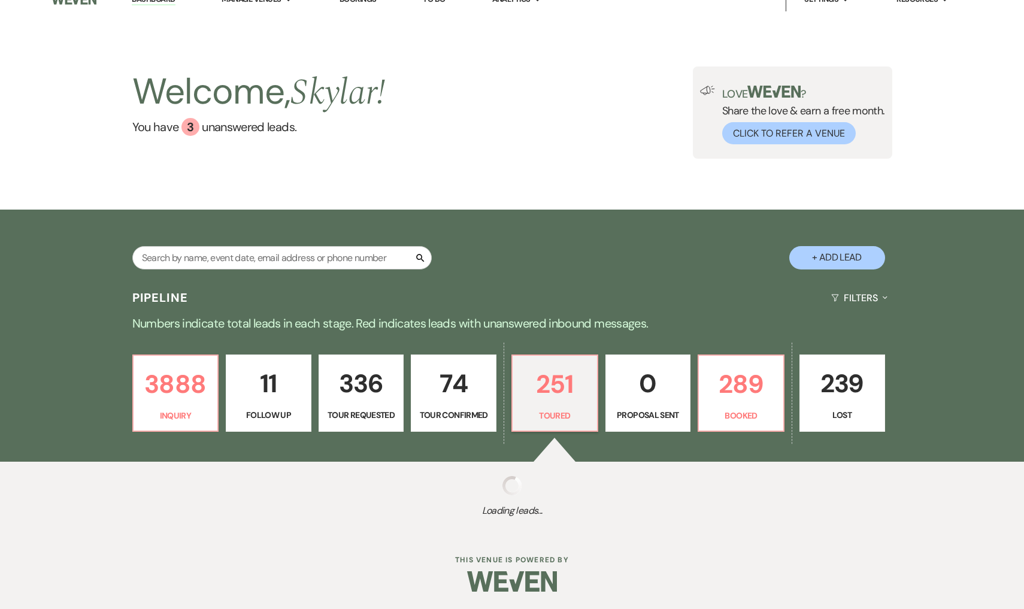
select select "5"
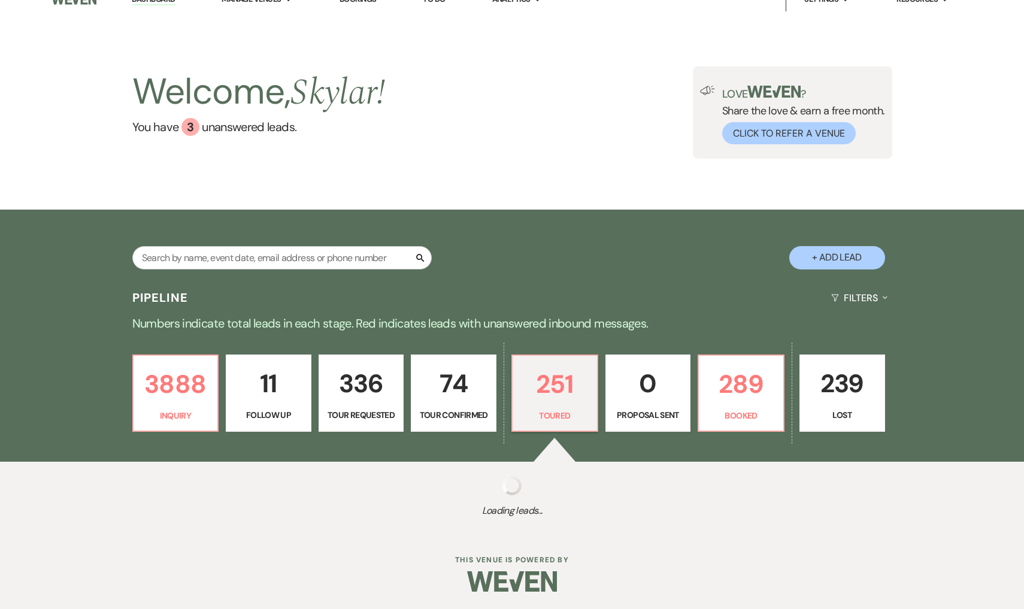
select select "5"
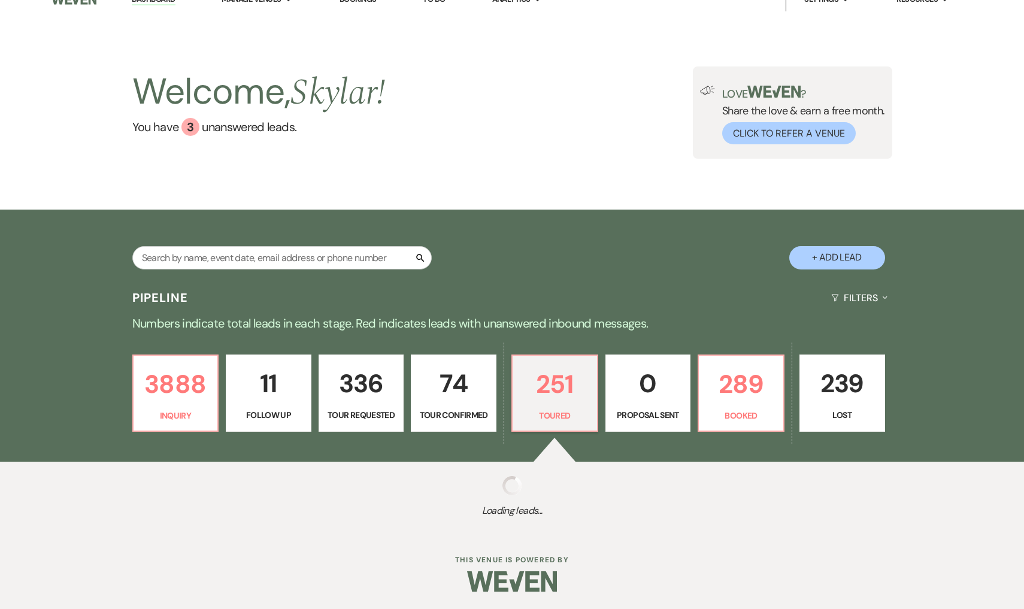
select select "5"
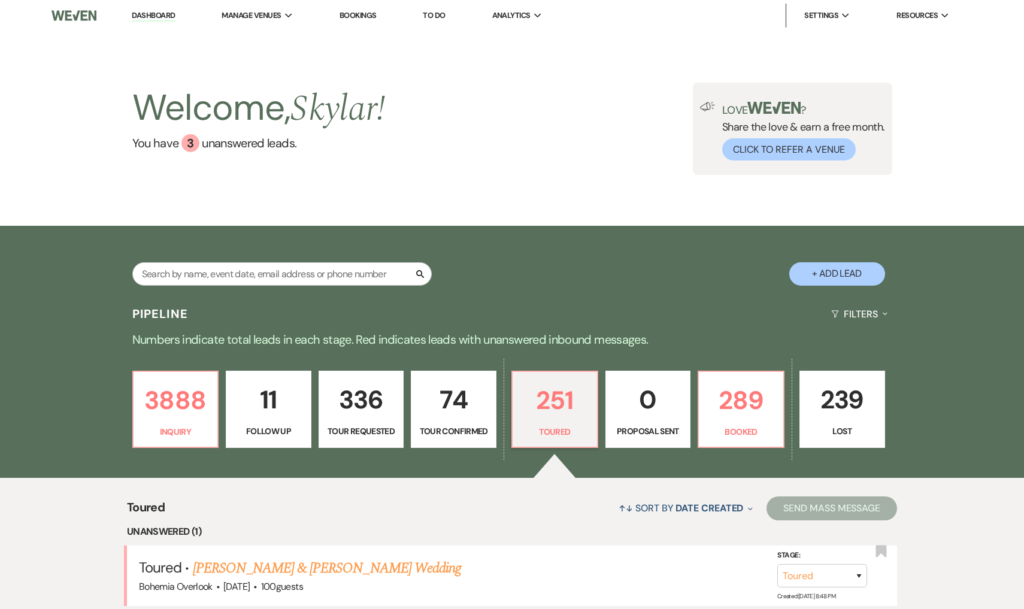
scroll to position [0, 0]
